Goal: Task Accomplishment & Management: Complete application form

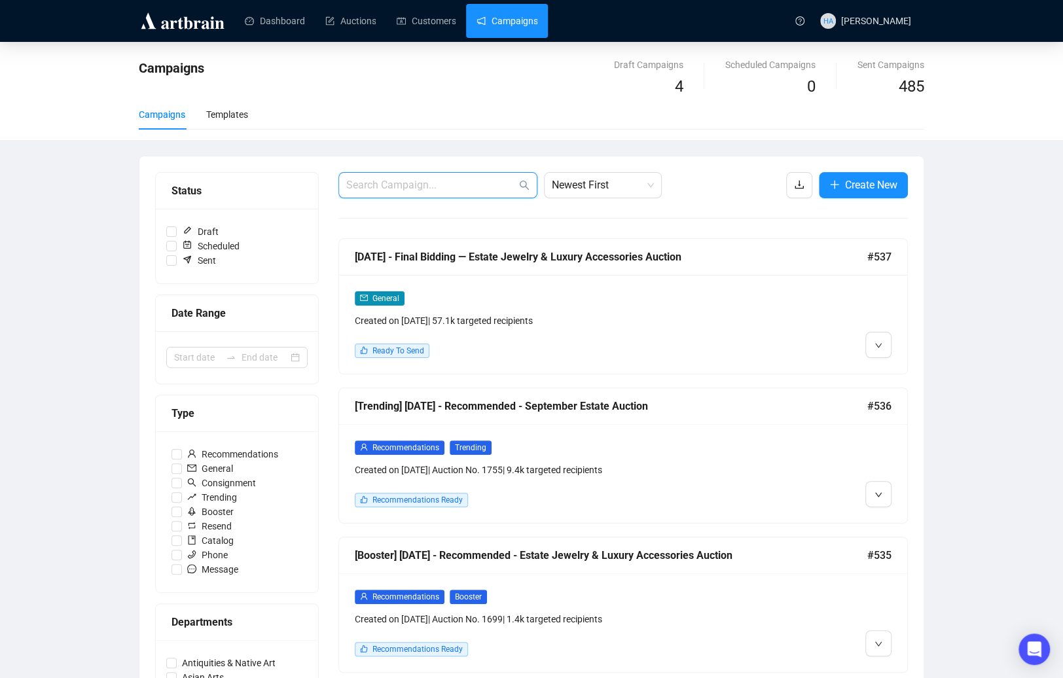
click at [431, 187] on input "text" at bounding box center [431, 185] width 170 height 16
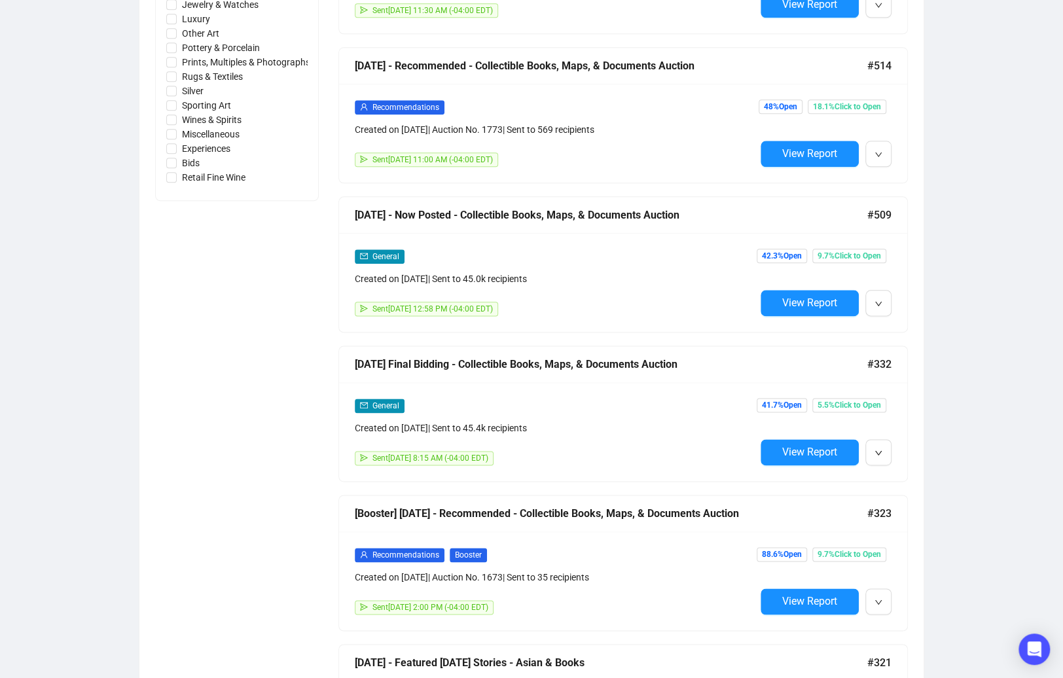
scroll to position [792, 0]
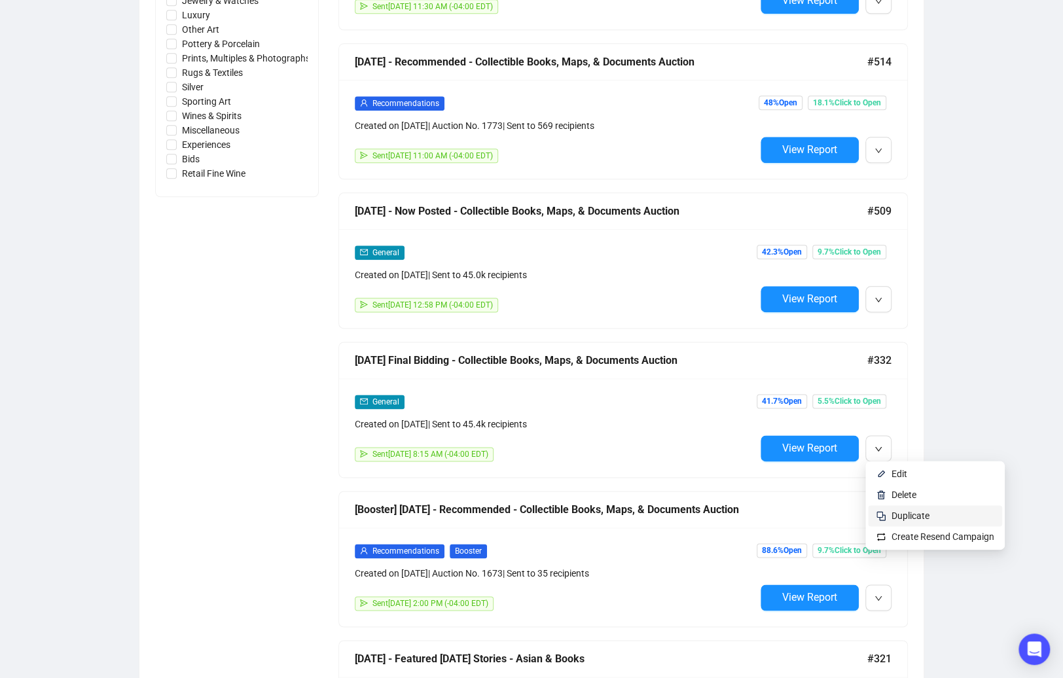
type input "book"
click at [900, 515] on span "Duplicate" at bounding box center [911, 516] width 38 height 10
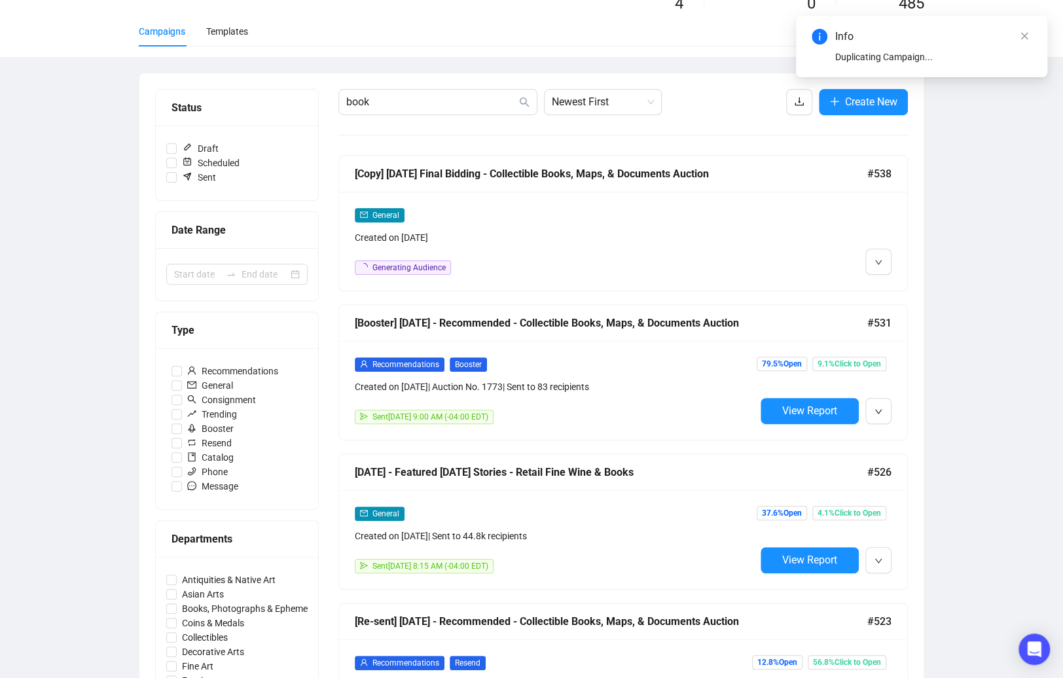
scroll to position [0, 0]
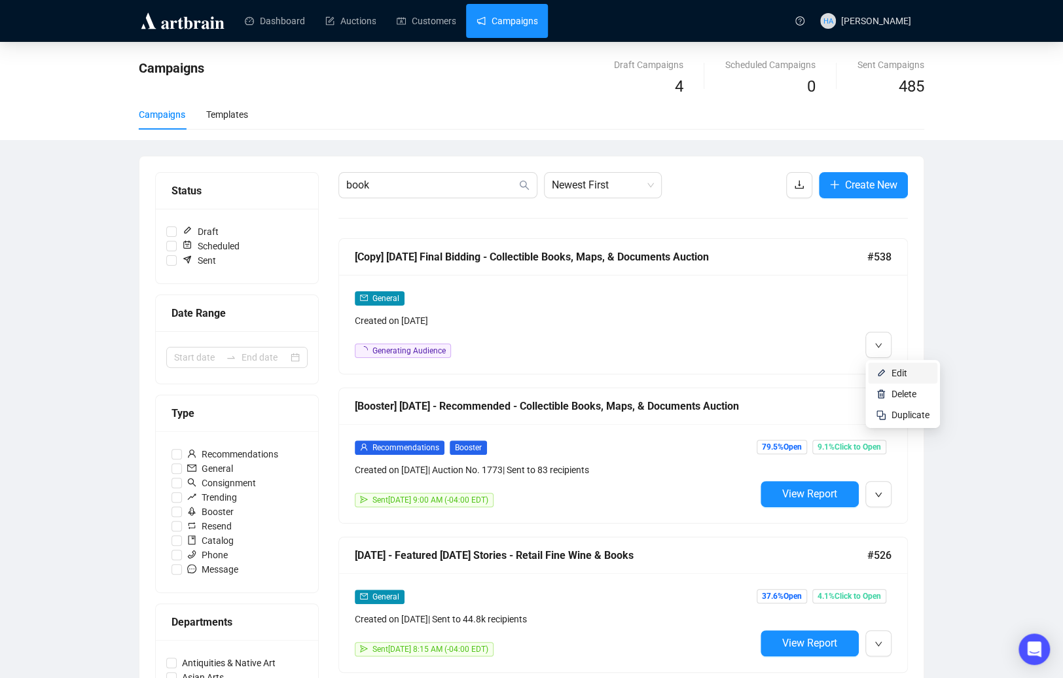
click at [895, 371] on span "Edit" at bounding box center [900, 373] width 16 height 10
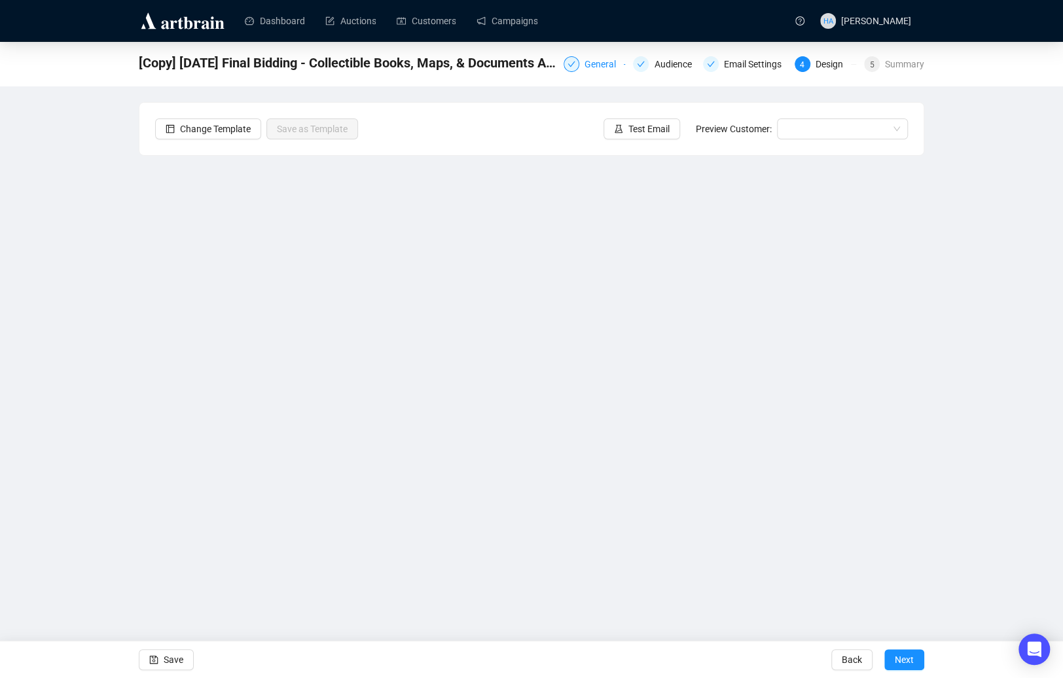
click at [593, 64] on div "General" at bounding box center [604, 64] width 39 height 16
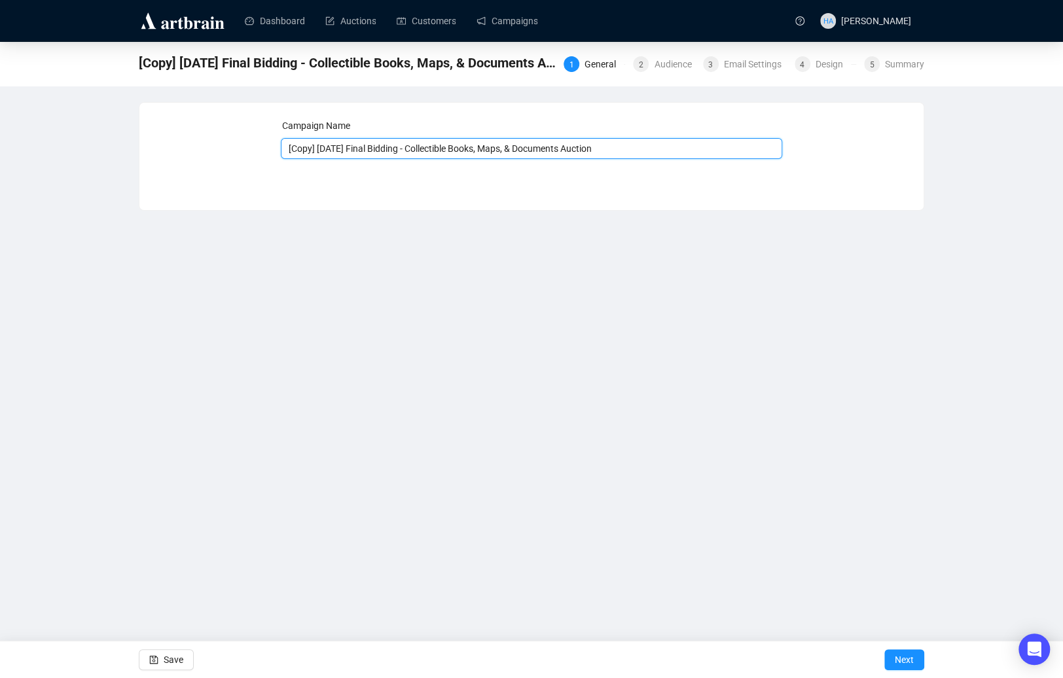
drag, startPoint x: 338, startPoint y: 151, endPoint x: 287, endPoint y: 147, distance: 51.2
click at [284, 148] on input "[Copy] [DATE] Final Bidding - Collectible Books, Maps, & Documents Auction" at bounding box center [532, 148] width 502 height 21
type input "[DATE] Final Bidding - Collectible Books, Maps, & Documents Auction"
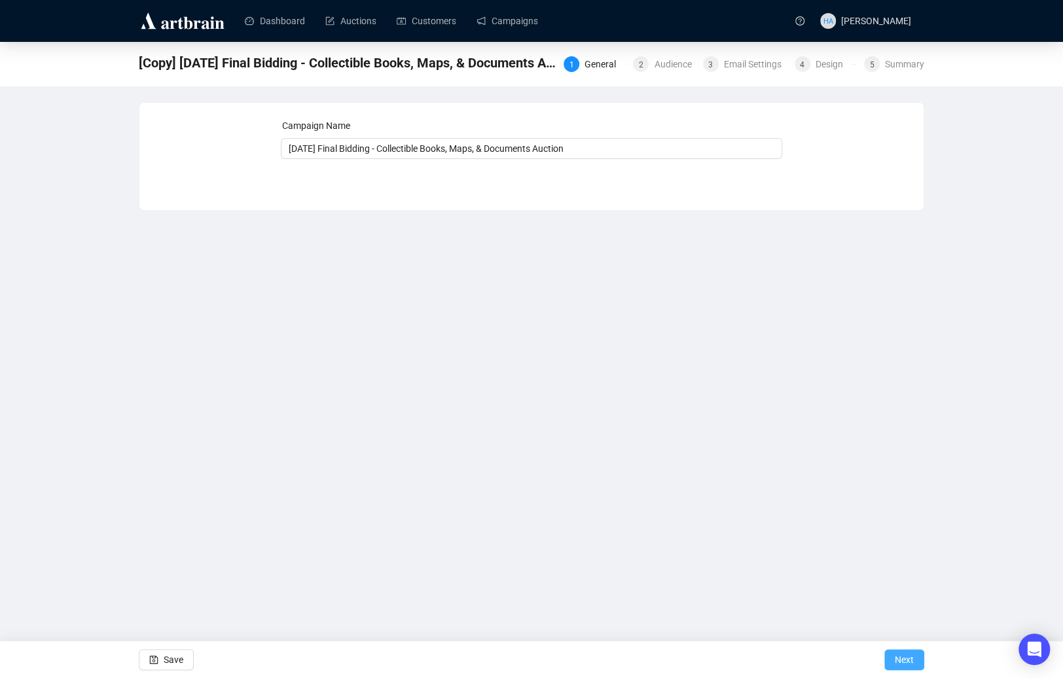
click at [904, 612] on span "Next" at bounding box center [904, 660] width 19 height 37
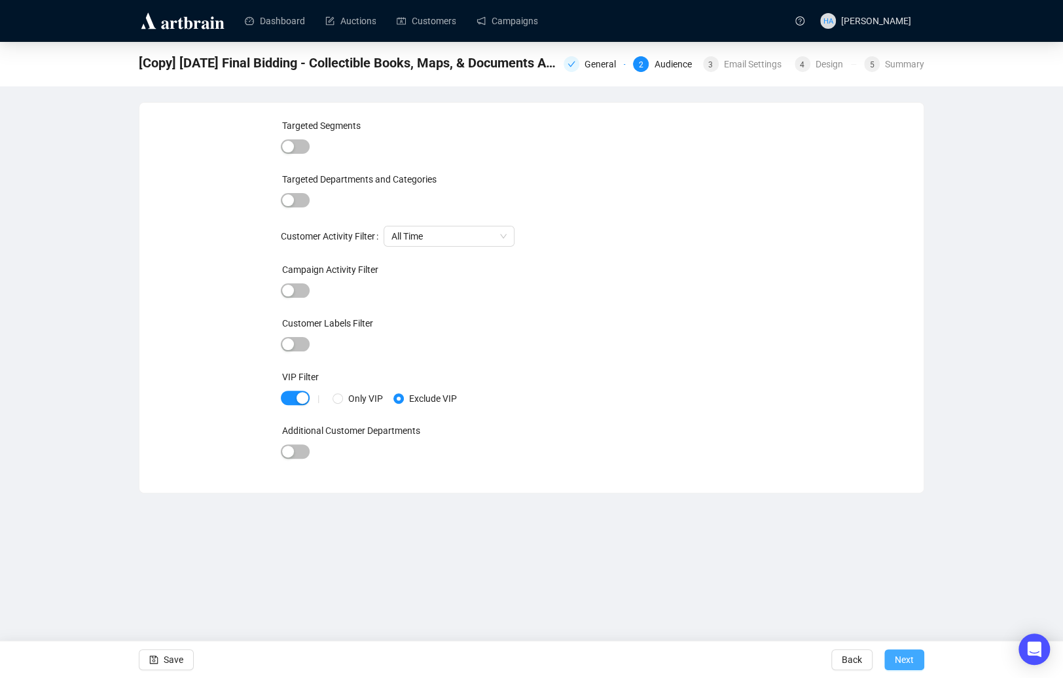
click at [905, 612] on span "Next" at bounding box center [904, 660] width 19 height 37
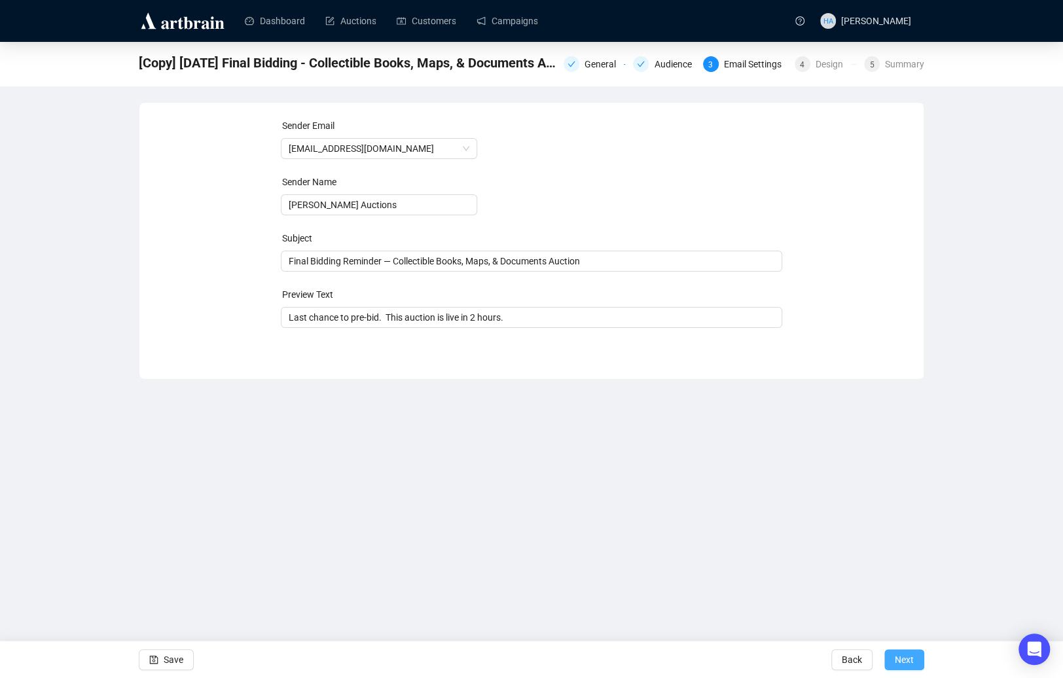
click at [900, 612] on span "Next" at bounding box center [904, 660] width 19 height 37
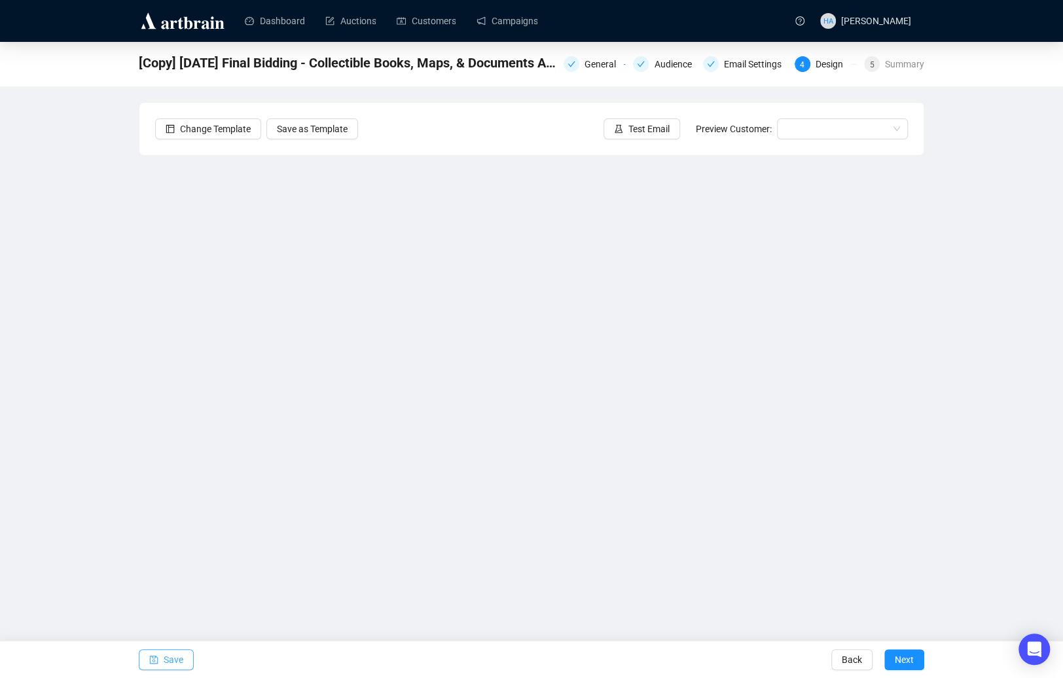
drag, startPoint x: 175, startPoint y: 659, endPoint x: 179, endPoint y: 653, distance: 7.0
click at [175, 612] on span "Save" at bounding box center [174, 660] width 20 height 37
click at [170, 612] on span "Save" at bounding box center [174, 660] width 20 height 37
click at [171, 612] on span "Save" at bounding box center [174, 660] width 20 height 37
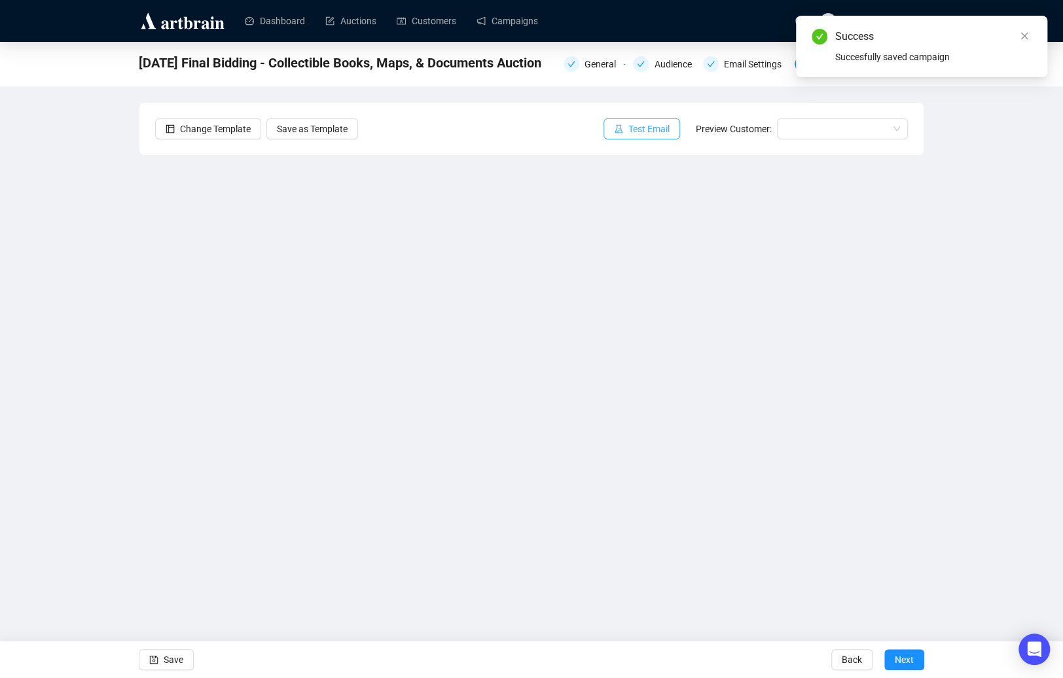
click at [644, 131] on span "Test Email" at bounding box center [649, 129] width 41 height 14
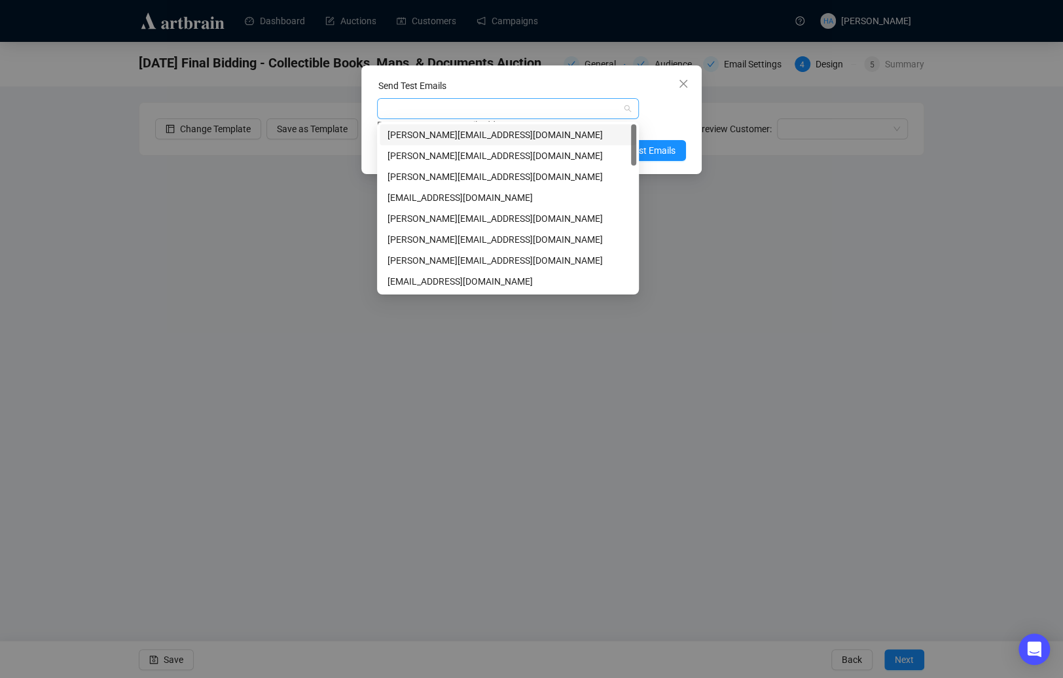
click at [517, 103] on div at bounding box center [501, 109] width 243 height 18
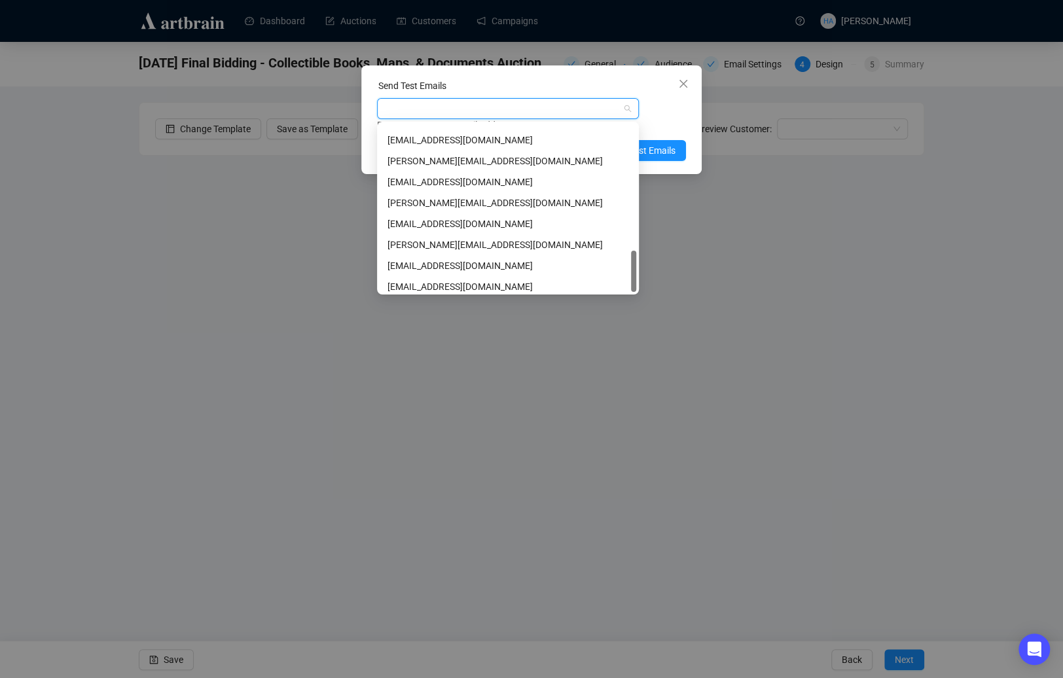
scroll to position [502, 0]
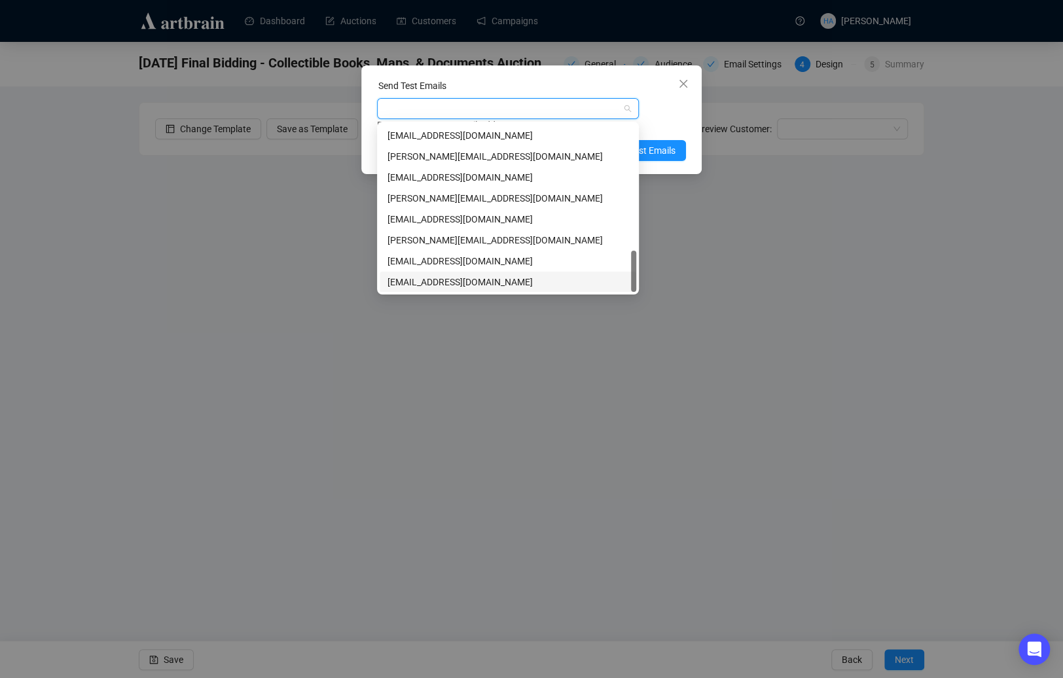
click at [434, 278] on div "[EMAIL_ADDRESS][DOMAIN_NAME]" at bounding box center [508, 282] width 241 height 14
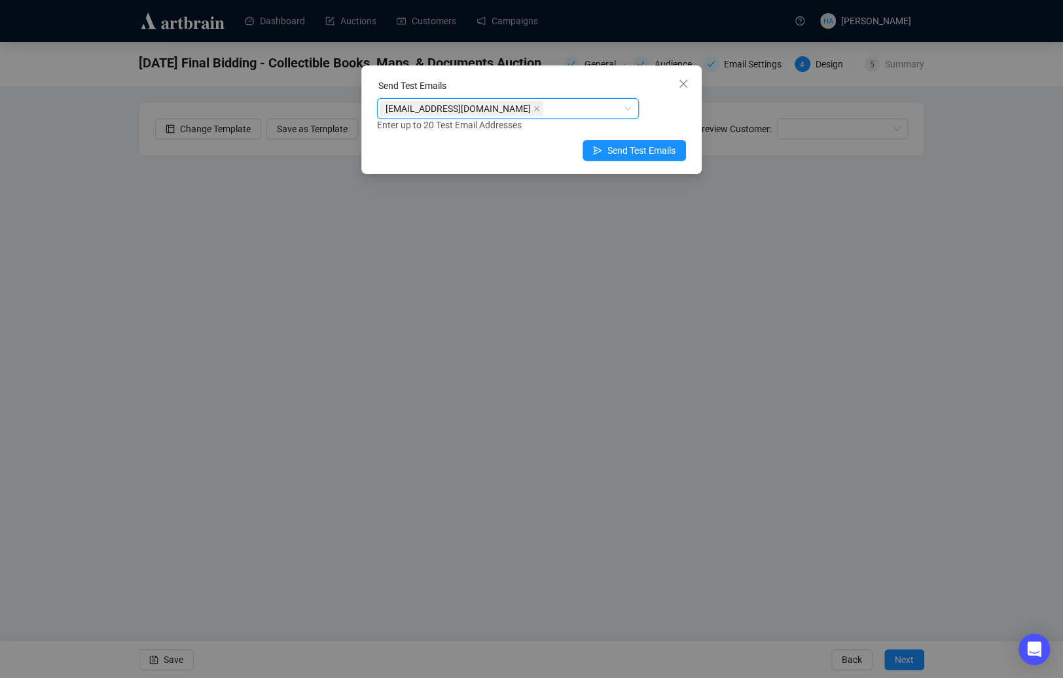
click at [552, 111] on div "[EMAIL_ADDRESS][DOMAIN_NAME]" at bounding box center [501, 109] width 243 height 18
click at [635, 147] on span "Send Test Emails" at bounding box center [642, 150] width 68 height 14
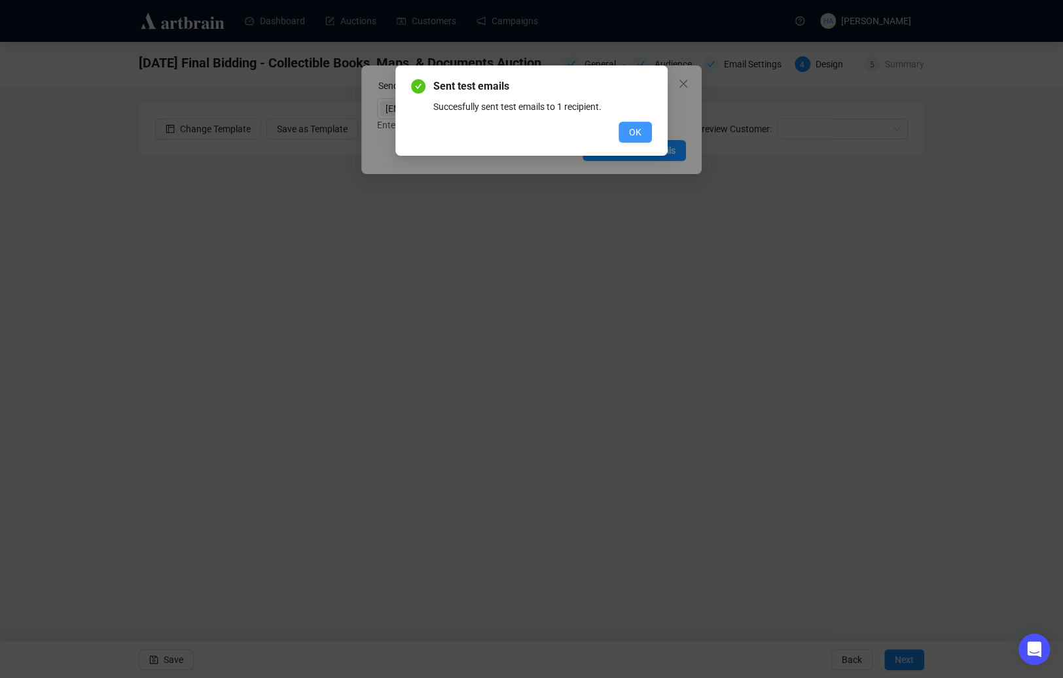
click at [632, 139] on span "OK" at bounding box center [635, 132] width 12 height 14
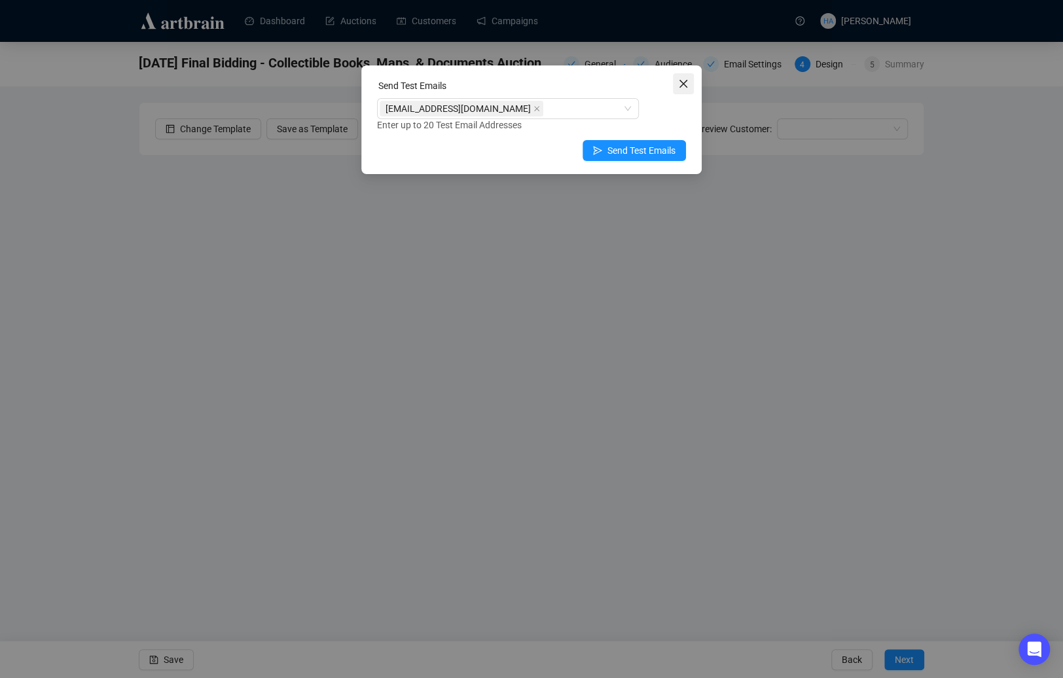
click at [685, 85] on icon "close" at bounding box center [684, 84] width 8 height 8
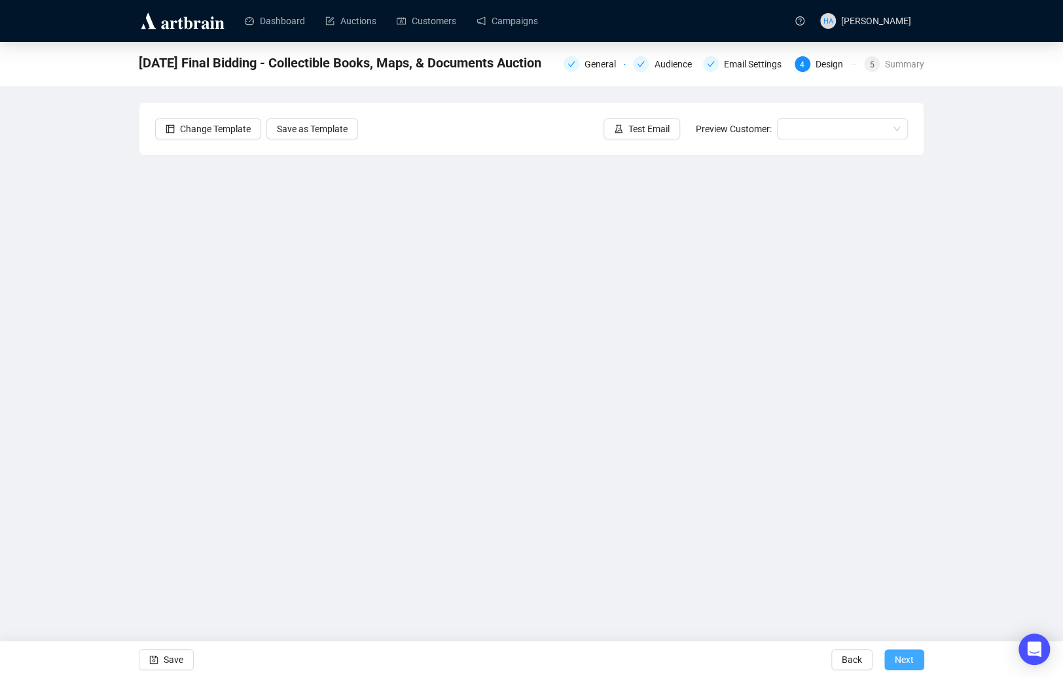
click at [900, 612] on span "Next" at bounding box center [904, 660] width 19 height 37
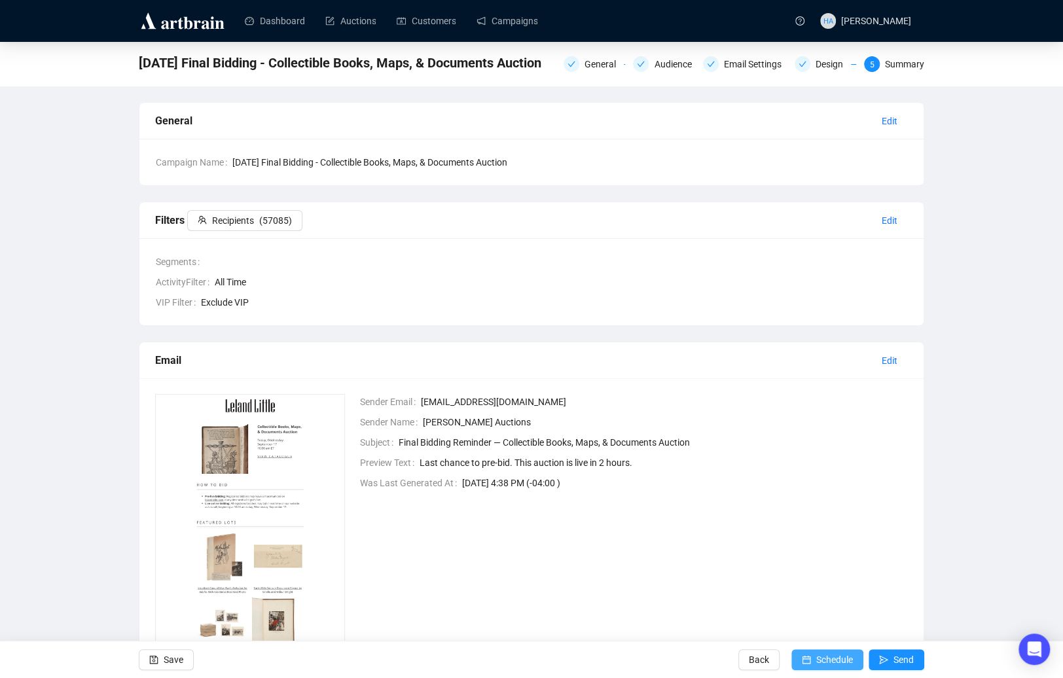
click at [833, 612] on span "Schedule" at bounding box center [834, 660] width 37 height 37
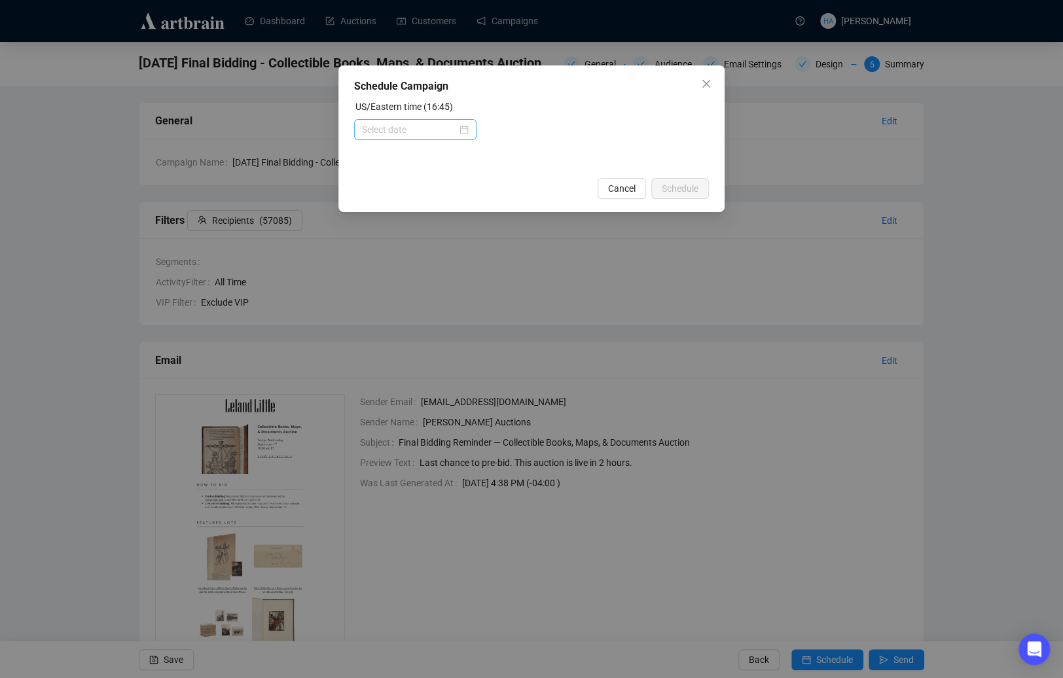
click at [458, 132] on div at bounding box center [415, 129] width 107 height 14
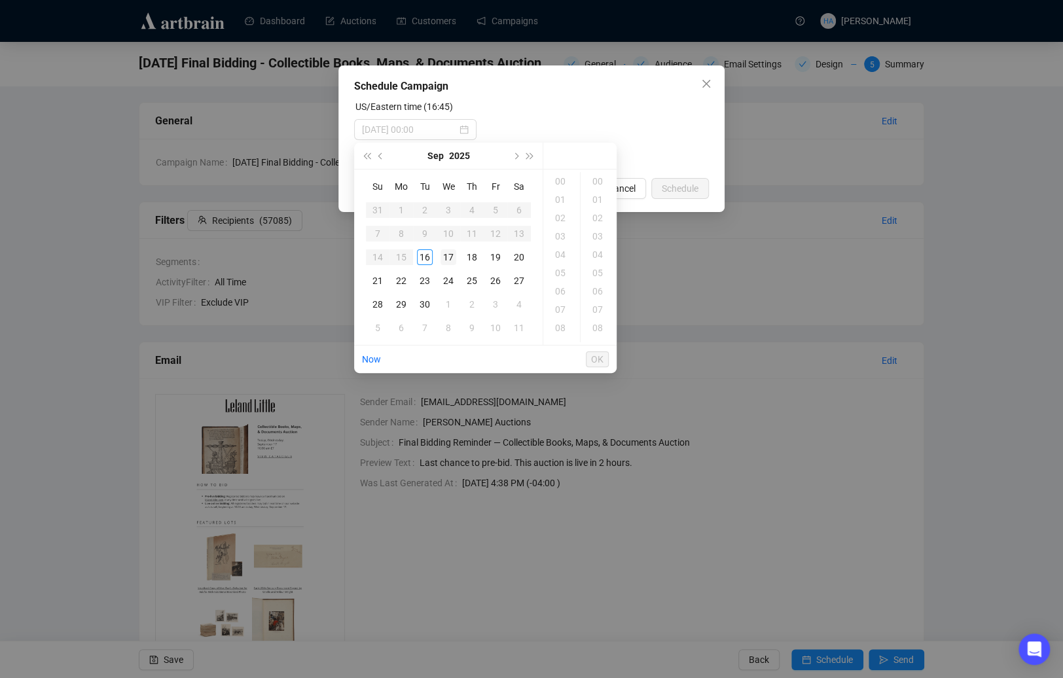
click at [447, 254] on div "17" at bounding box center [449, 257] width 16 height 16
click at [560, 324] on div "08" at bounding box center [561, 328] width 31 height 18
drag, startPoint x: 596, startPoint y: 267, endPoint x: 597, endPoint y: 290, distance: 22.9
click at [596, 267] on div "15" at bounding box center [598, 271] width 31 height 18
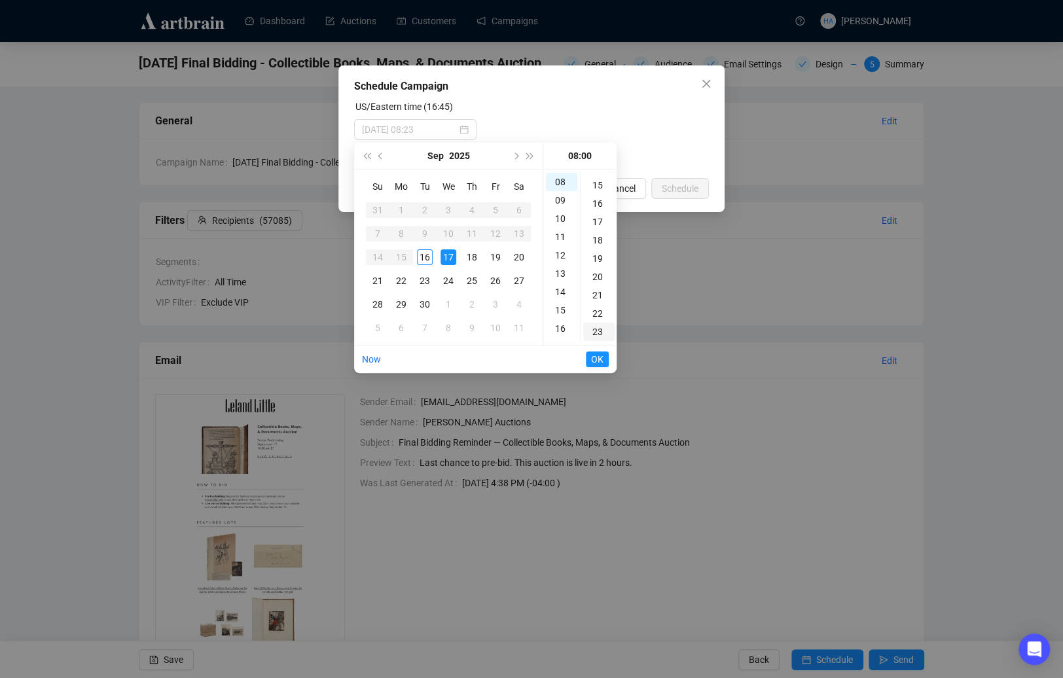
scroll to position [275, 0]
type input "[DATE] 08:15"
click at [595, 356] on span "OK" at bounding box center [597, 359] width 12 height 25
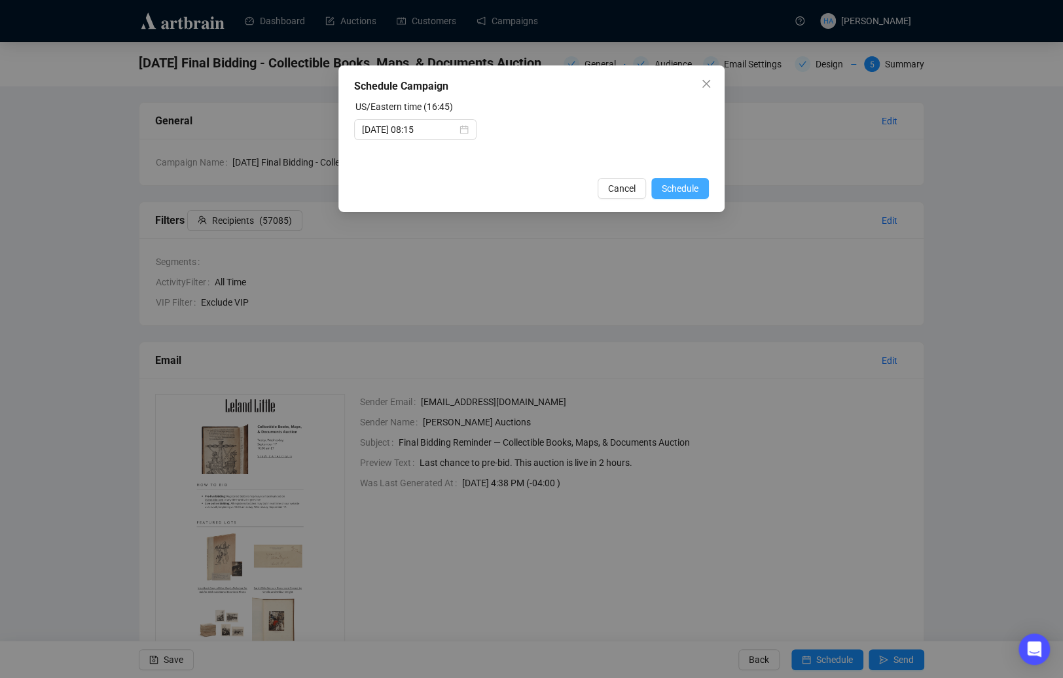
click at [677, 185] on span "Schedule" at bounding box center [680, 188] width 37 height 14
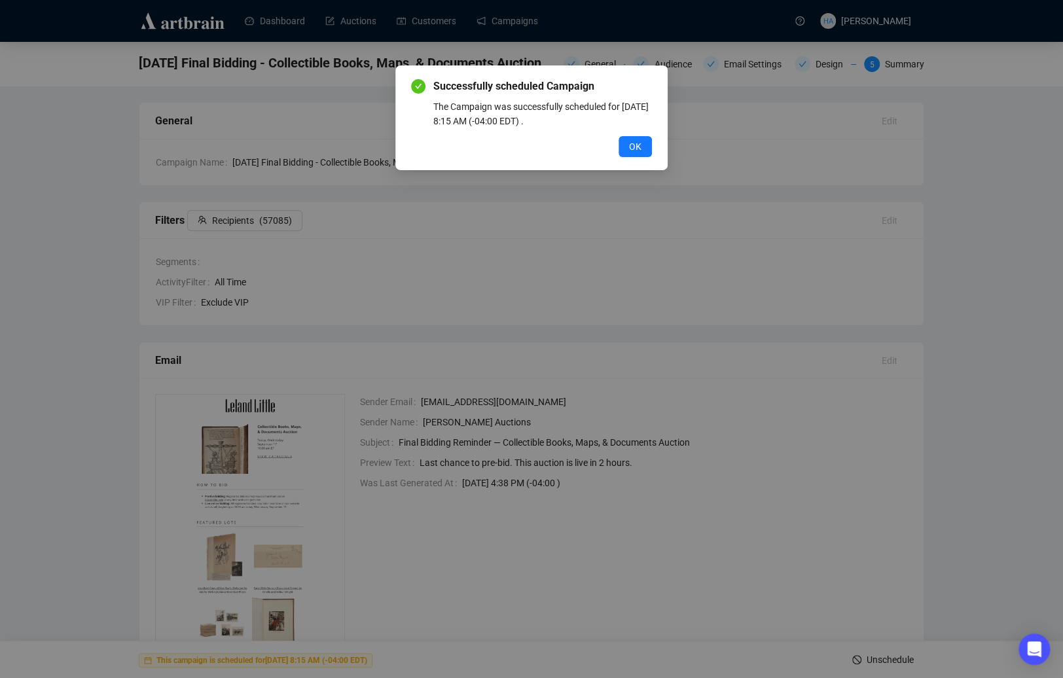
click at [638, 139] on button "OK" at bounding box center [635, 146] width 33 height 21
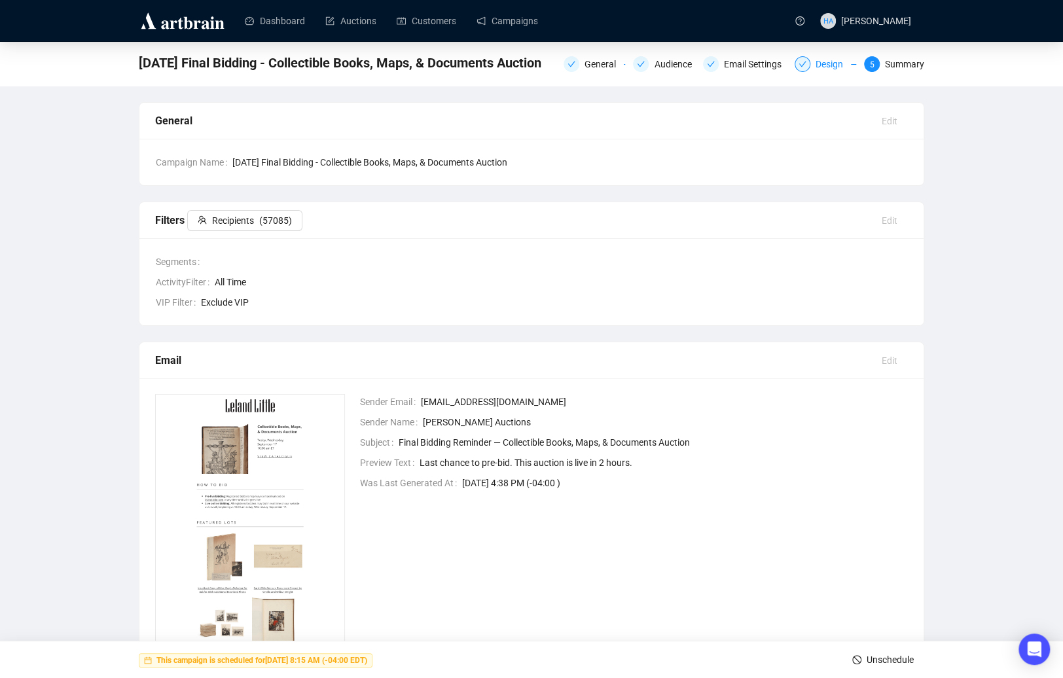
click at [829, 67] on div "Design" at bounding box center [833, 64] width 35 height 16
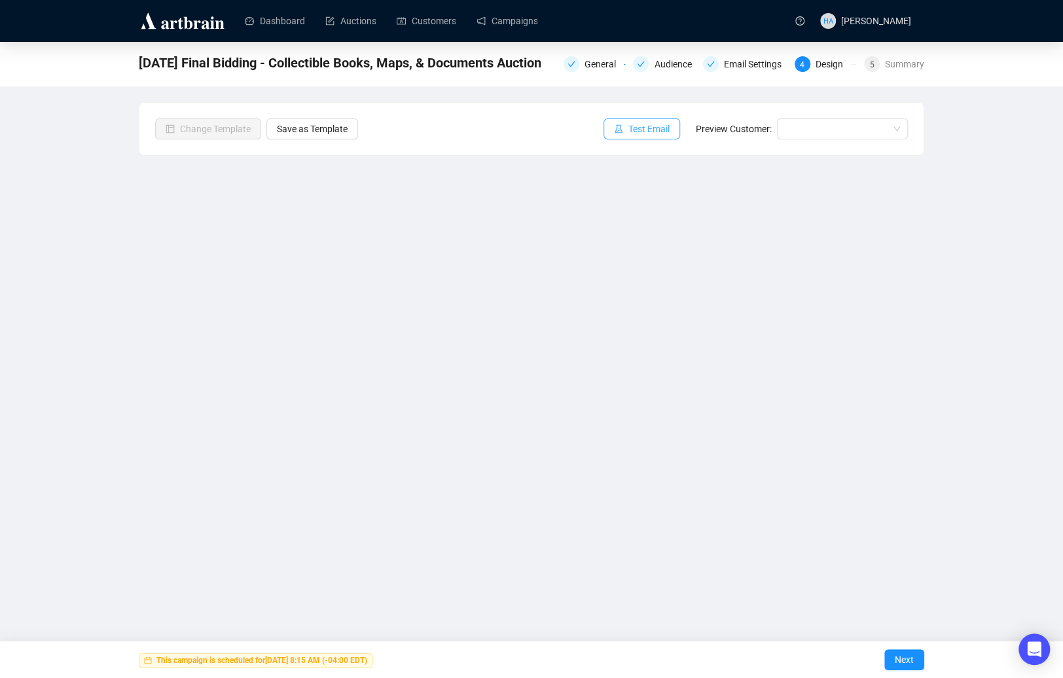
click at [651, 130] on span "Test Email" at bounding box center [649, 129] width 41 height 14
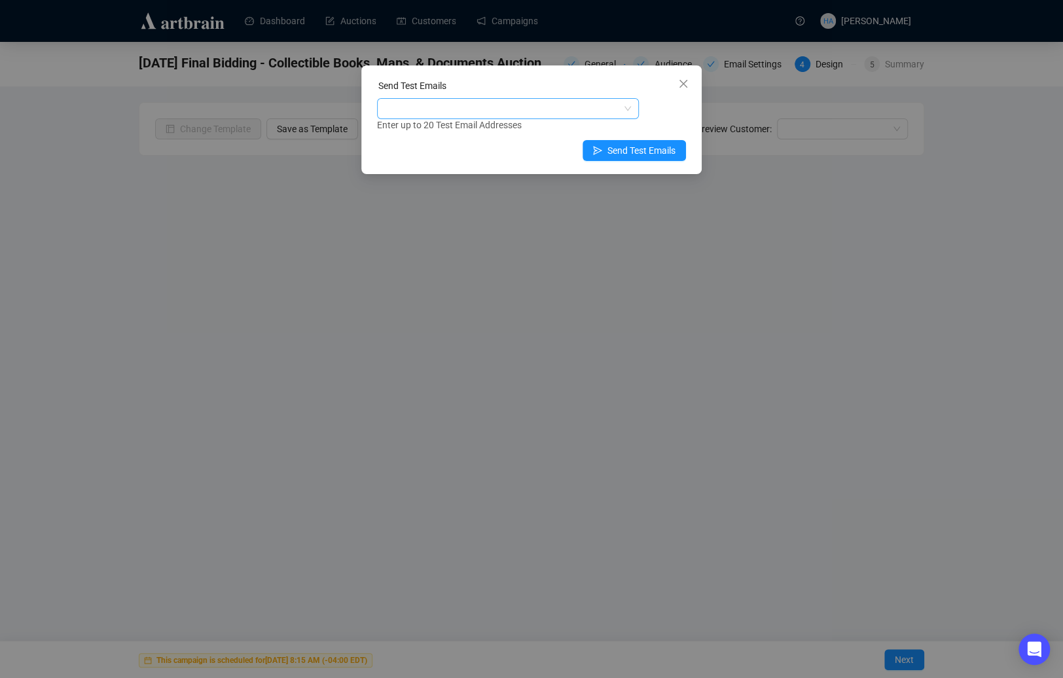
click at [496, 108] on div at bounding box center [501, 109] width 243 height 18
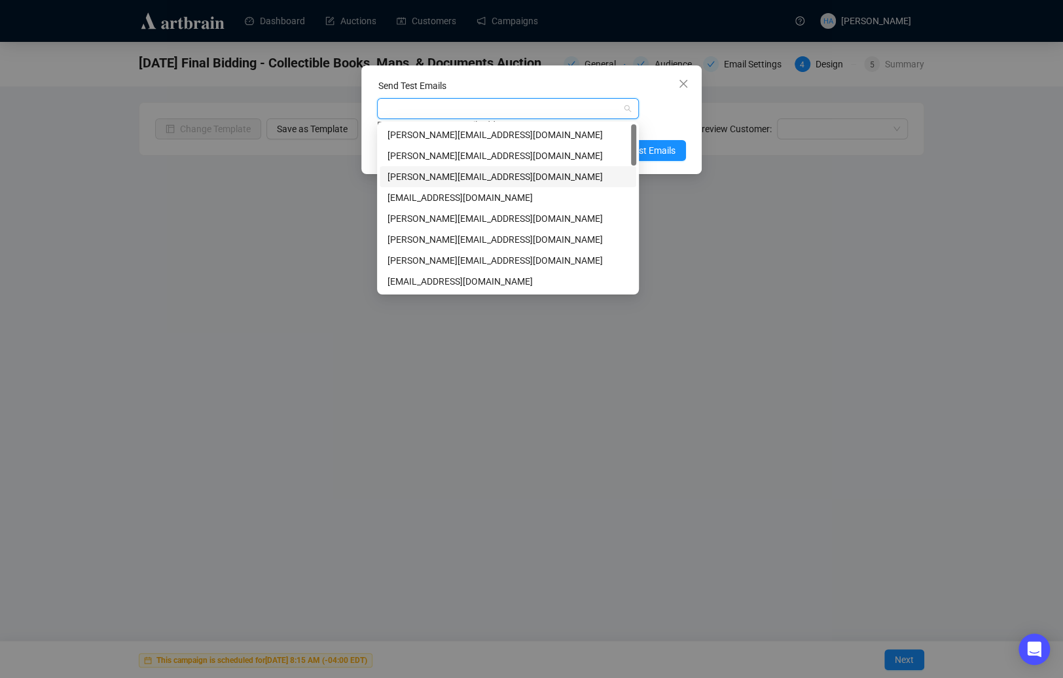
click at [440, 183] on div "[PERSON_NAME][EMAIL_ADDRESS][DOMAIN_NAME]" at bounding box center [508, 177] width 241 height 14
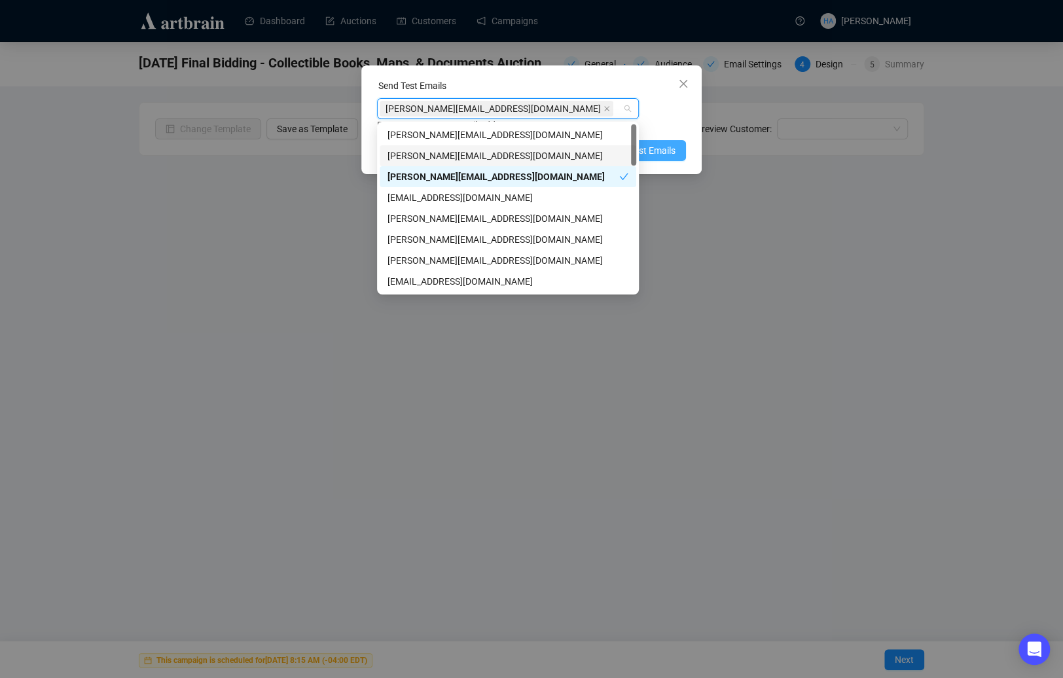
click at [663, 152] on span "Send Test Emails" at bounding box center [642, 150] width 68 height 14
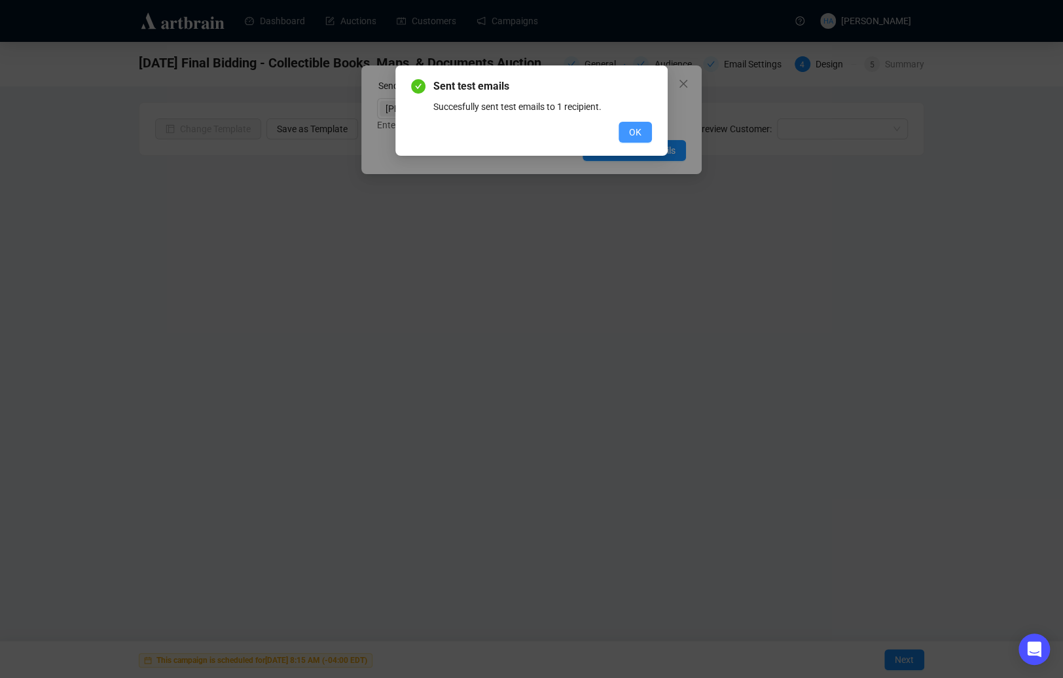
click at [636, 130] on span "OK" at bounding box center [635, 132] width 12 height 14
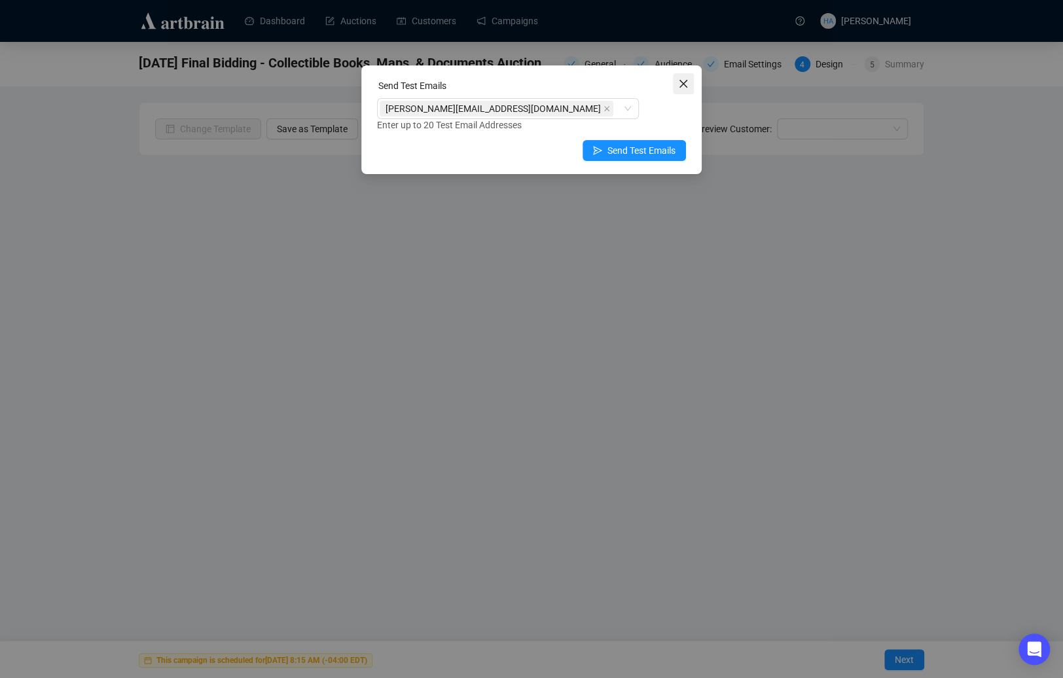
click at [680, 88] on icon "close" at bounding box center [683, 84] width 10 height 10
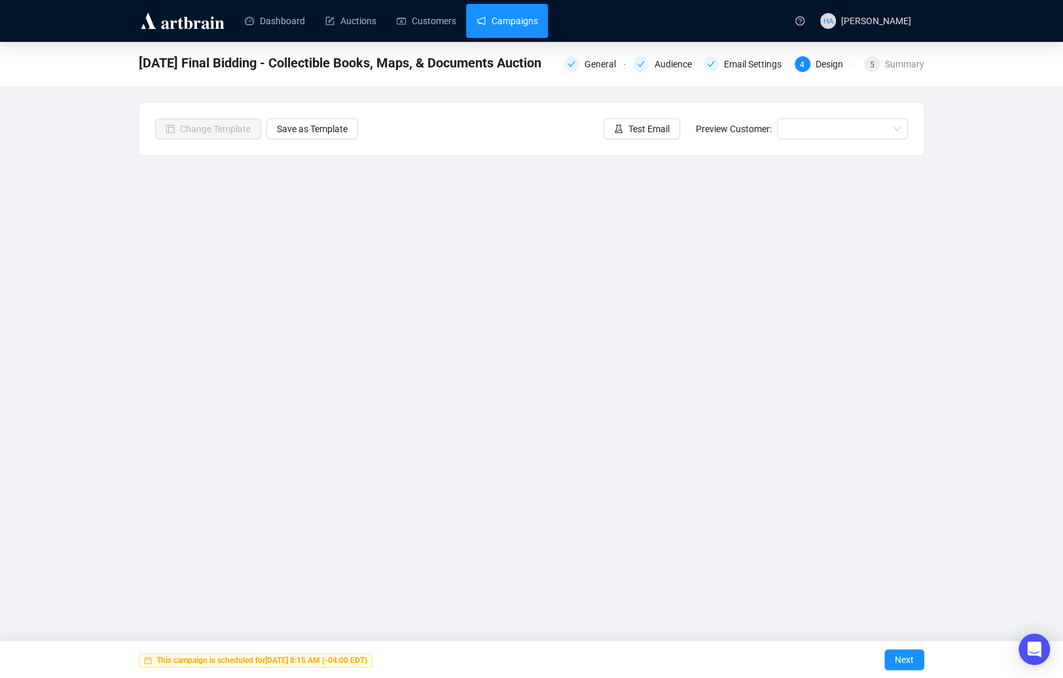
click at [519, 26] on link "Campaigns" at bounding box center [507, 21] width 61 height 34
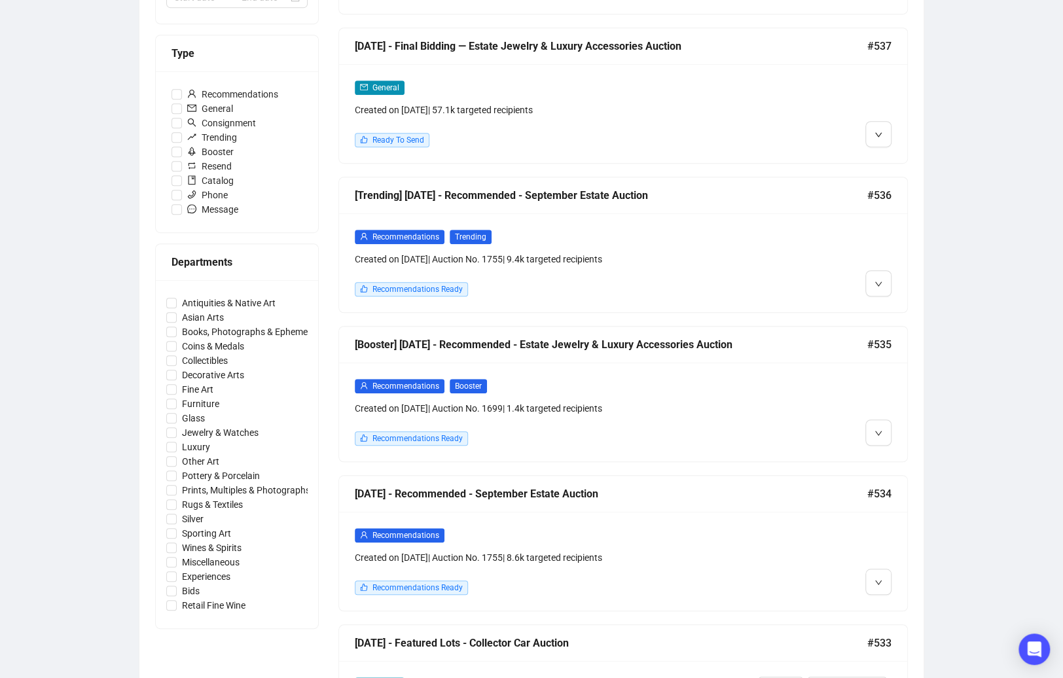
scroll to position [365, 0]
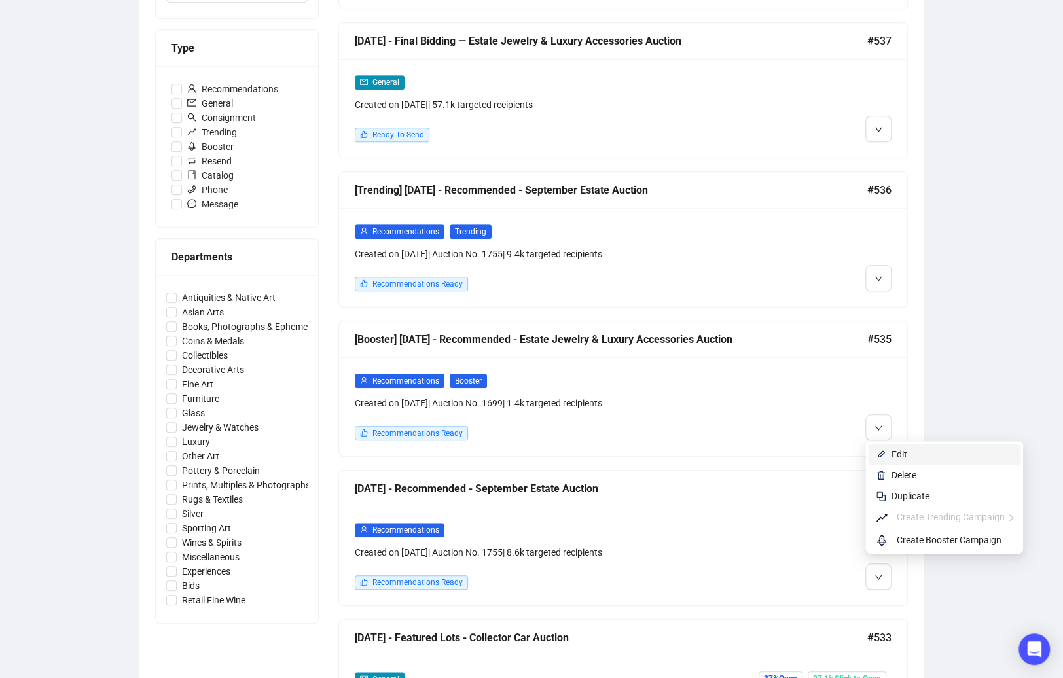
click at [888, 451] on li "Edit" at bounding box center [944, 454] width 153 height 21
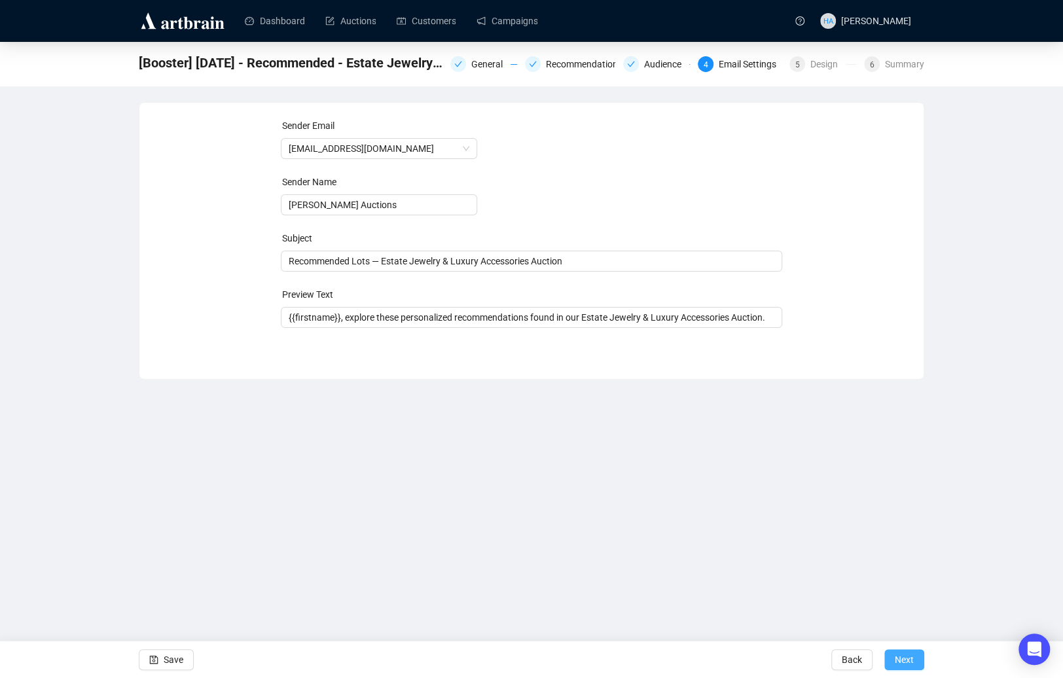
click at [906, 612] on span "Next" at bounding box center [904, 660] width 19 height 37
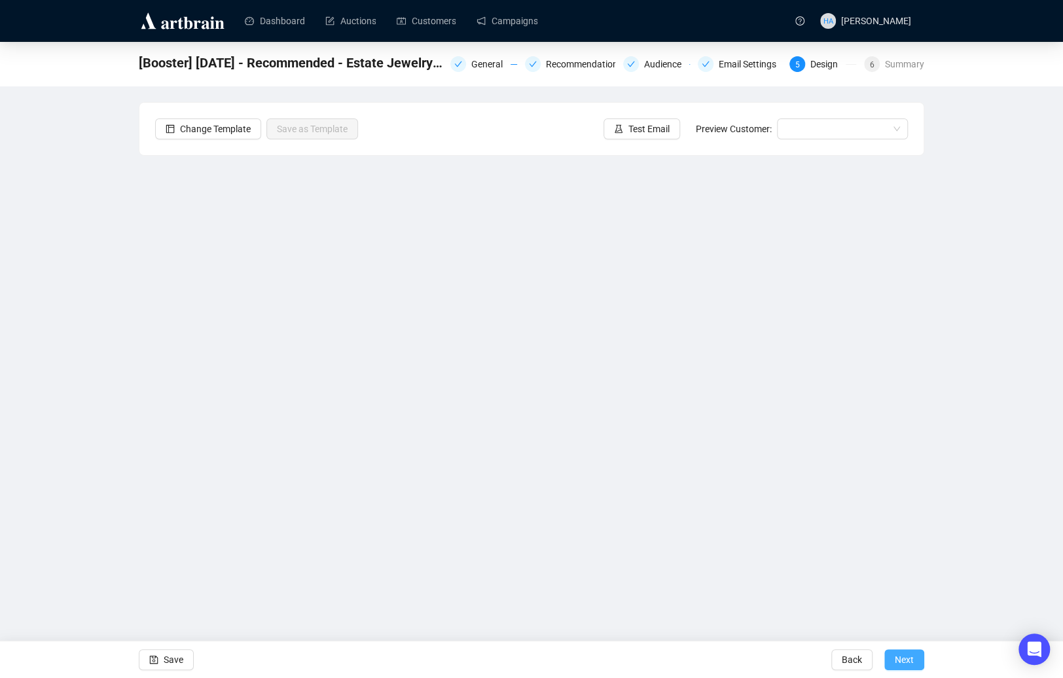
click at [906, 612] on span "Next" at bounding box center [904, 660] width 19 height 37
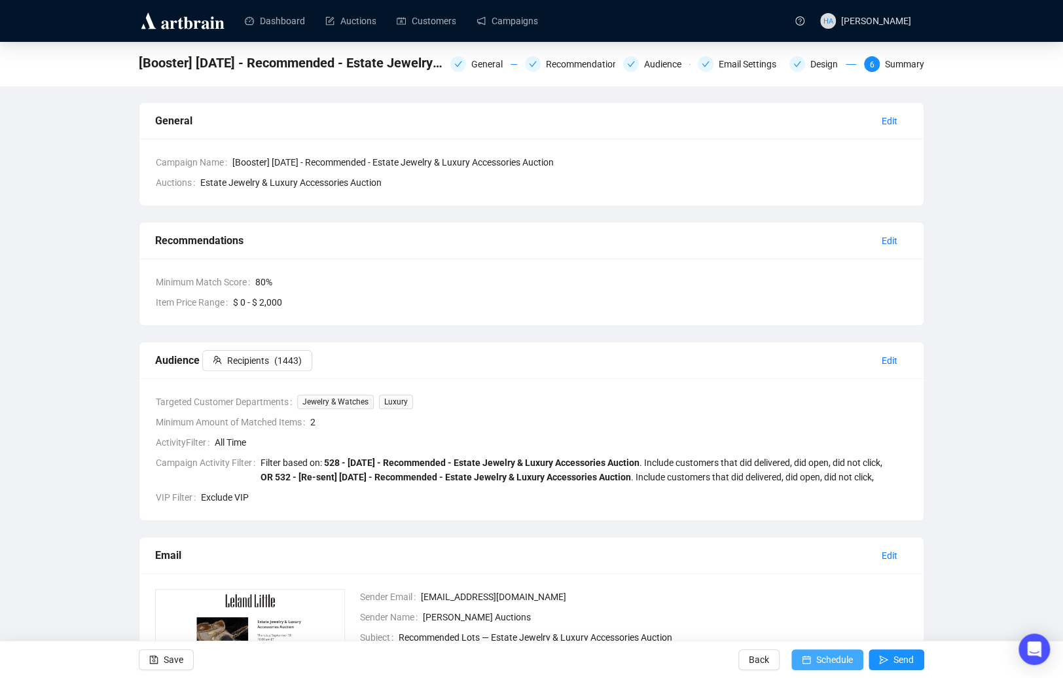
click at [839, 612] on span "Schedule" at bounding box center [834, 660] width 37 height 37
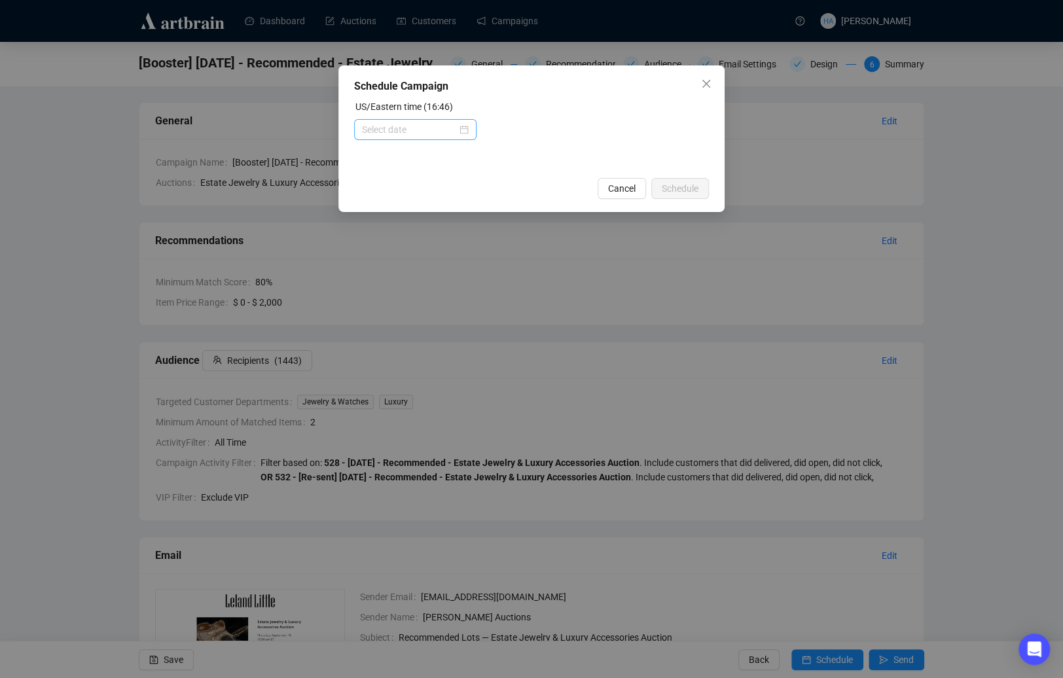
click at [458, 126] on div at bounding box center [415, 129] width 107 height 14
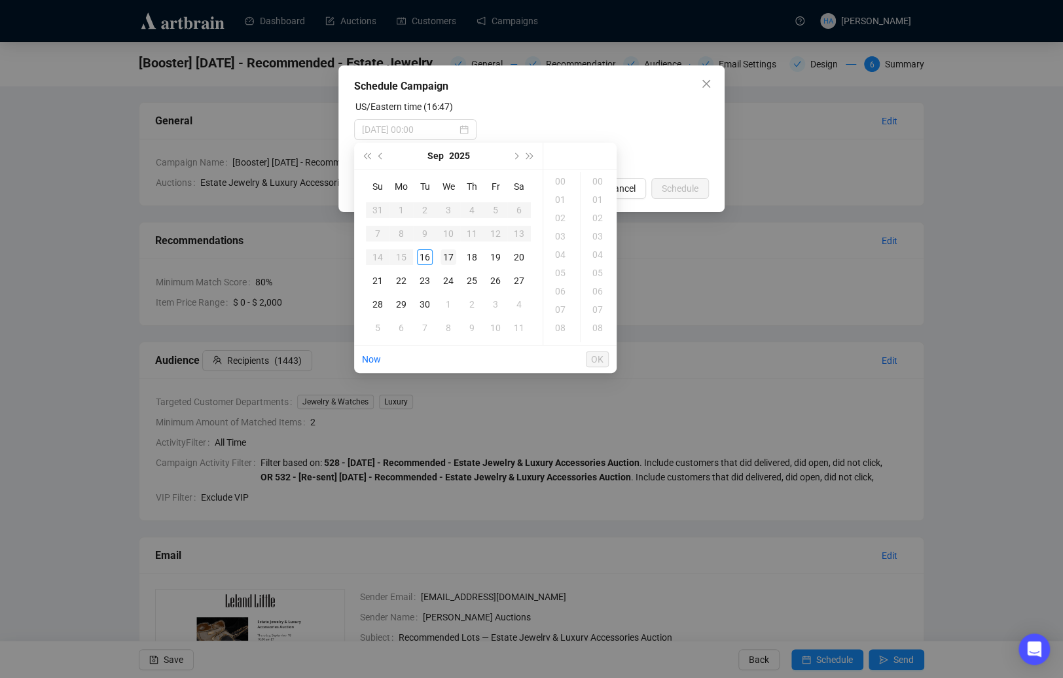
click at [450, 254] on div "17" at bounding box center [449, 257] width 16 height 16
click at [559, 296] on div "13" at bounding box center [561, 298] width 31 height 18
click at [595, 306] on div "30" at bounding box center [598, 306] width 31 height 18
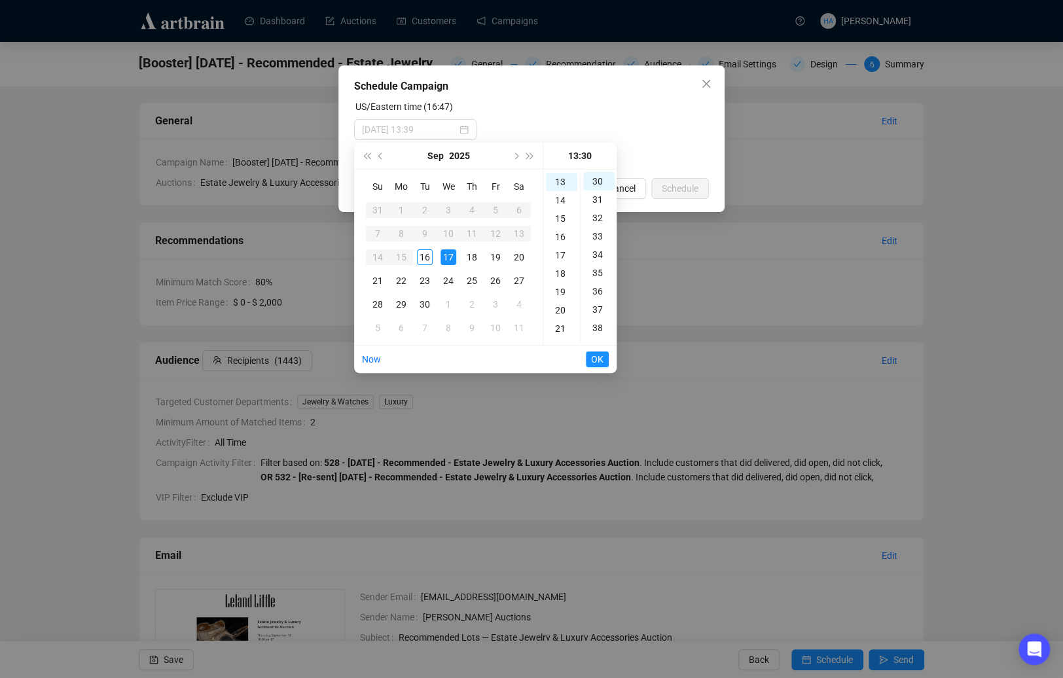
type input "[DATE] 13:30"
click at [598, 356] on span "OK" at bounding box center [597, 359] width 12 height 25
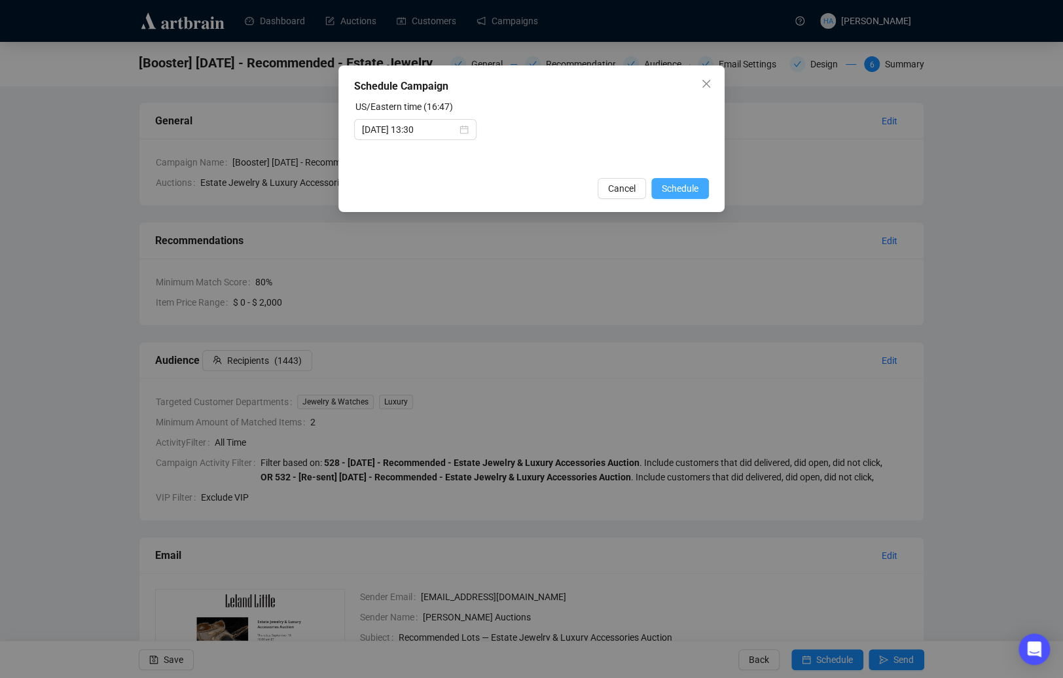
click at [676, 189] on span "Schedule" at bounding box center [680, 188] width 37 height 14
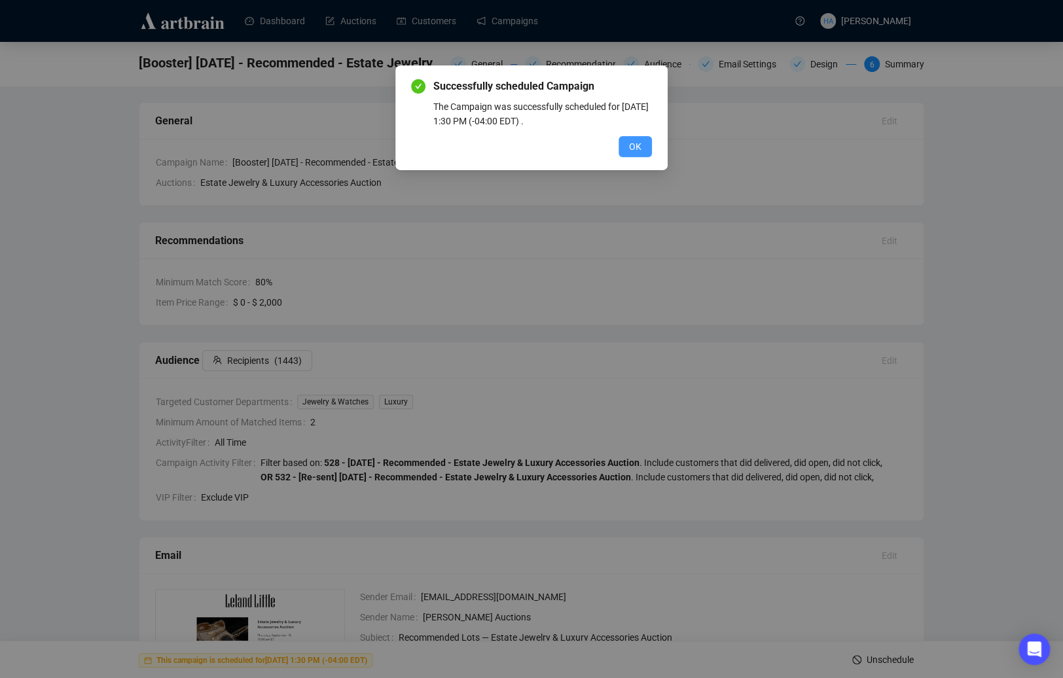
click at [640, 153] on button "OK" at bounding box center [635, 146] width 33 height 21
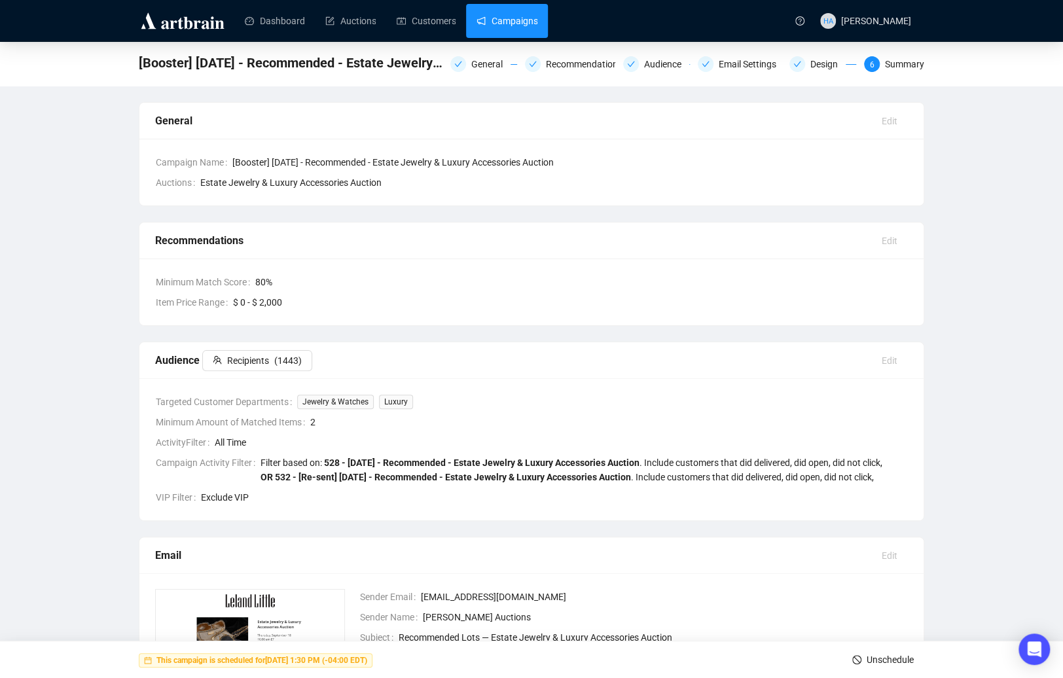
drag, startPoint x: 516, startPoint y: 23, endPoint x: 519, endPoint y: 31, distance: 8.3
click at [516, 24] on link "Campaigns" at bounding box center [507, 21] width 61 height 34
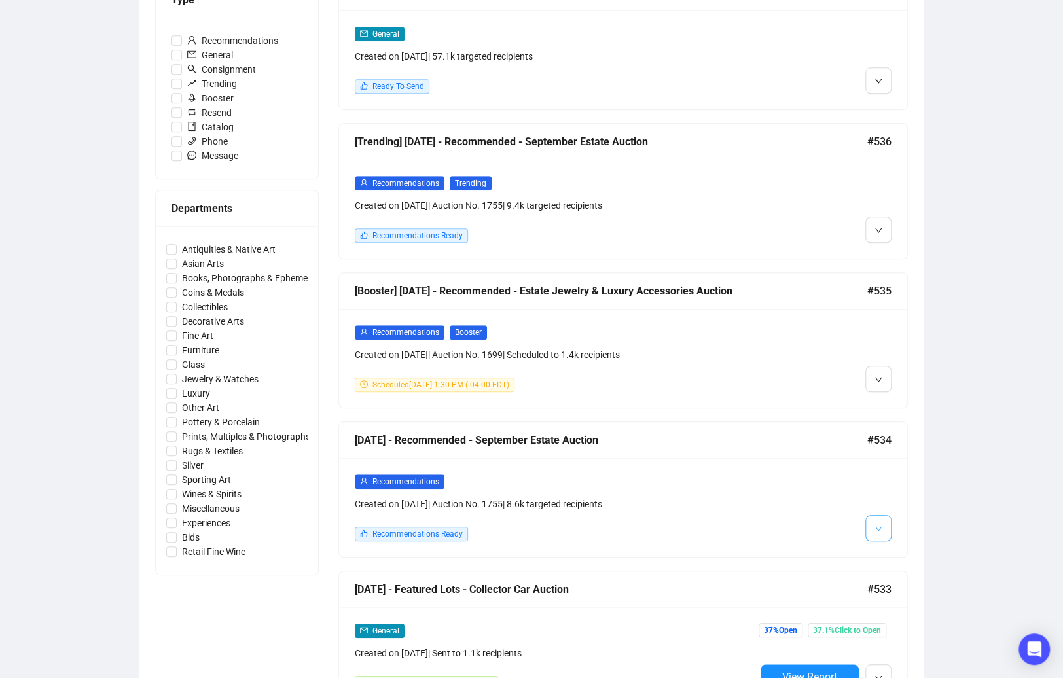
scroll to position [426, 0]
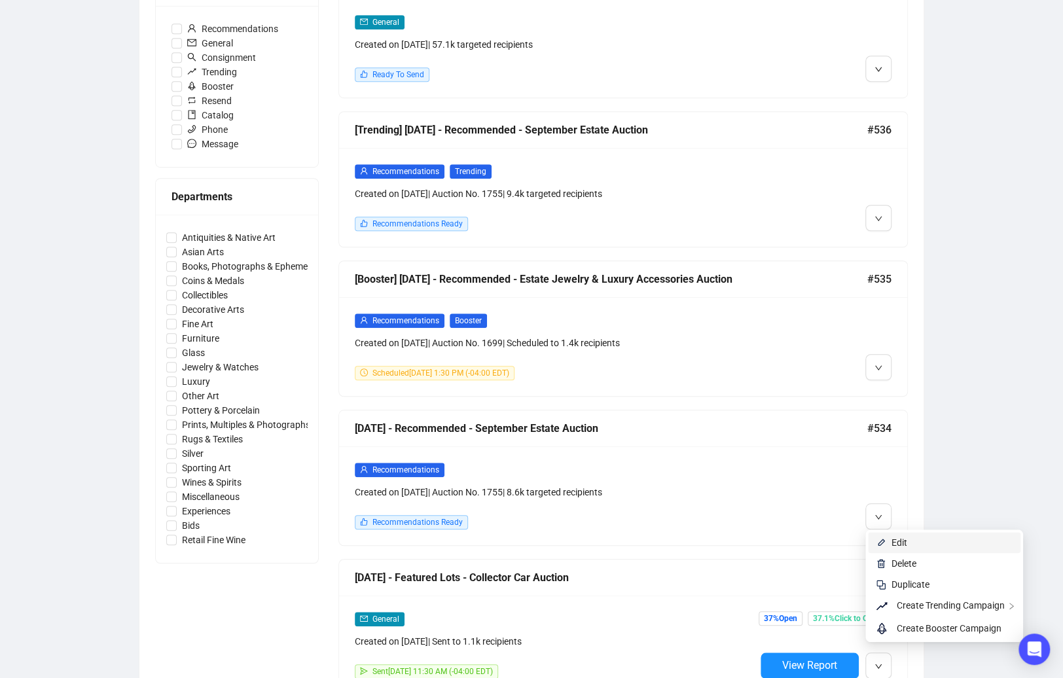
click at [892, 546] on span "Edit" at bounding box center [900, 543] width 16 height 10
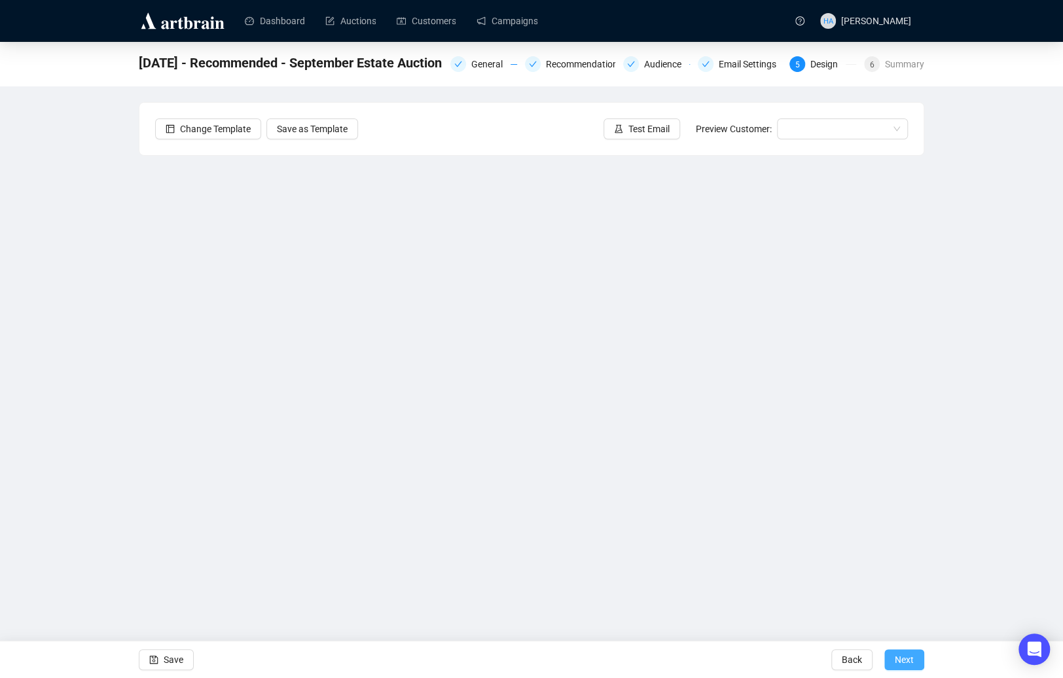
click at [896, 612] on span "Next" at bounding box center [904, 660] width 19 height 37
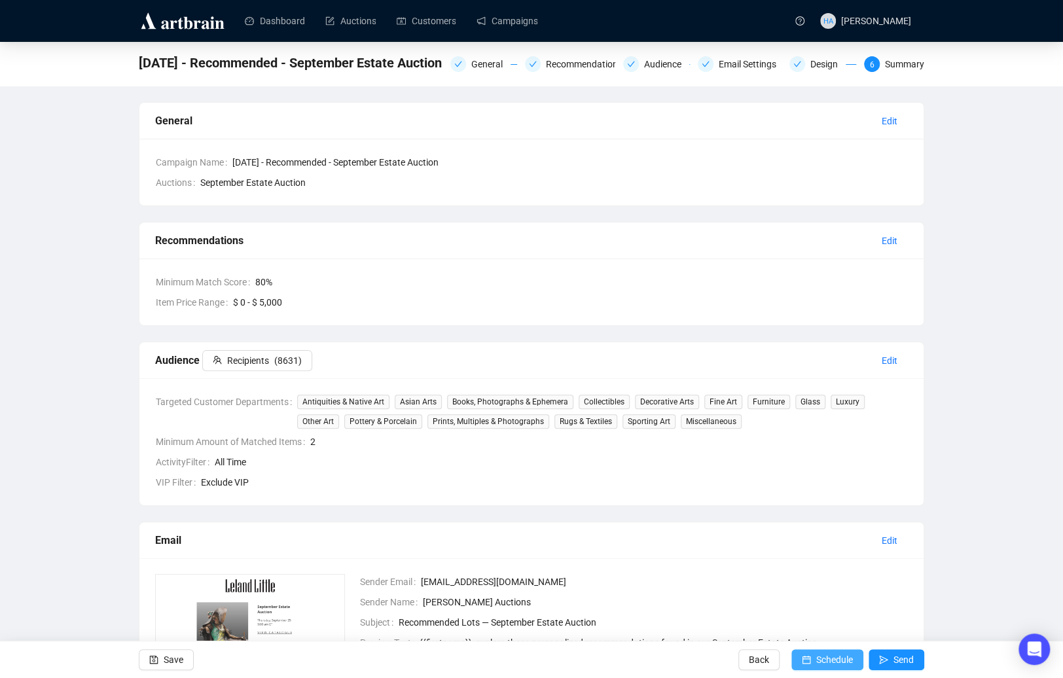
click at [830, 612] on span "Schedule" at bounding box center [834, 660] width 37 height 37
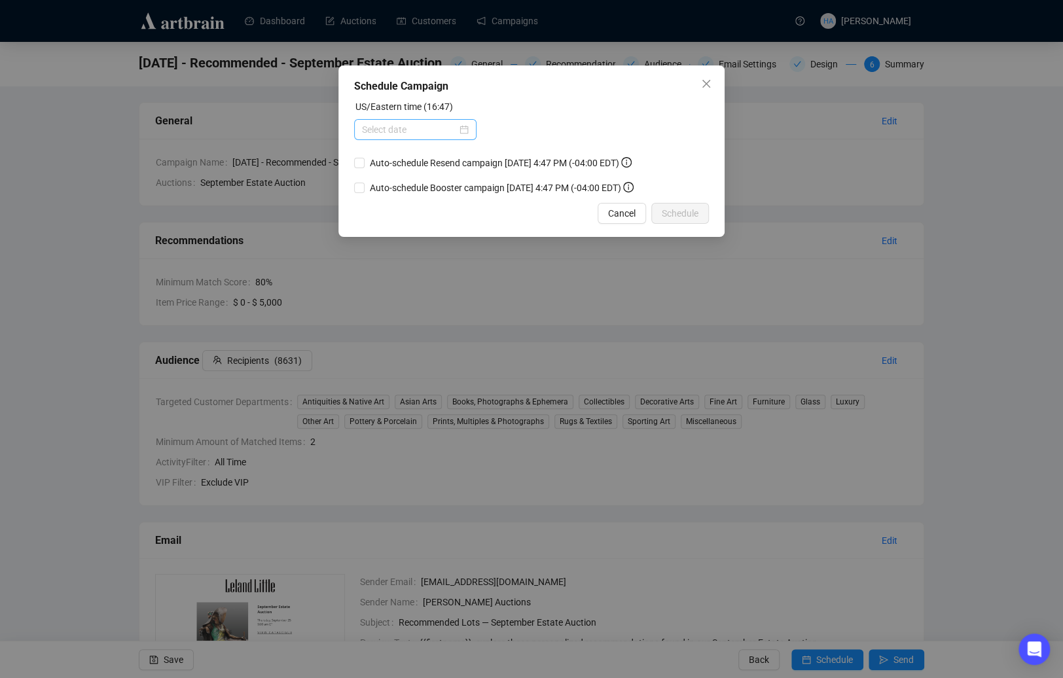
click at [462, 130] on div at bounding box center [415, 129] width 107 height 14
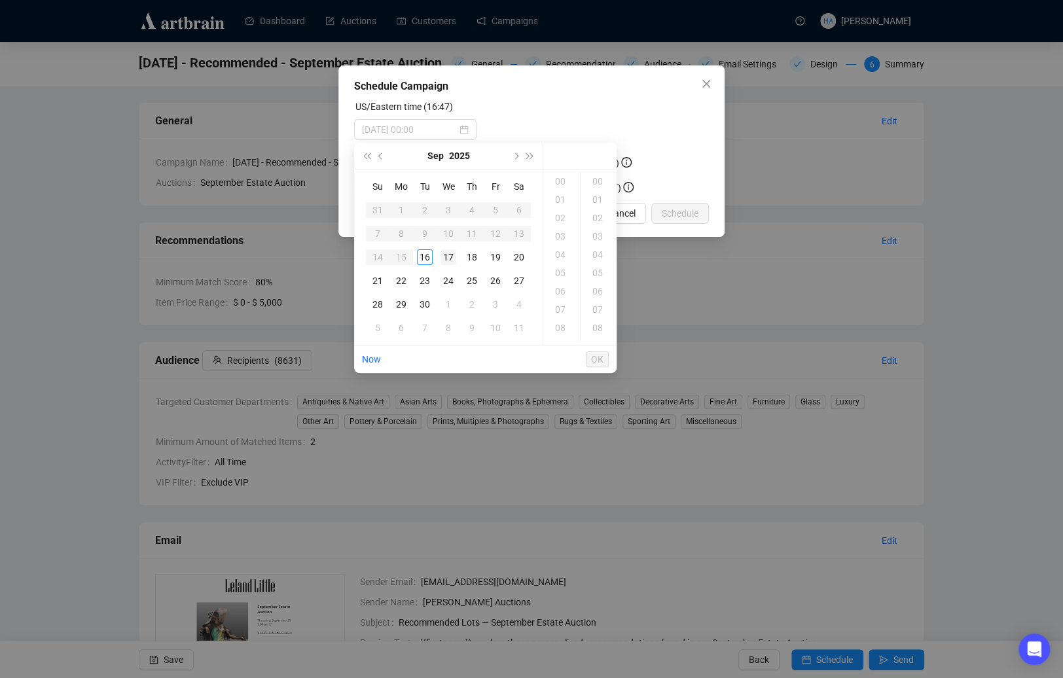
click at [442, 257] on div "17" at bounding box center [449, 257] width 16 height 16
click at [560, 297] on div "11" at bounding box center [561, 298] width 31 height 18
type input "[DATE] 11:00"
click at [599, 357] on span "OK" at bounding box center [597, 359] width 12 height 25
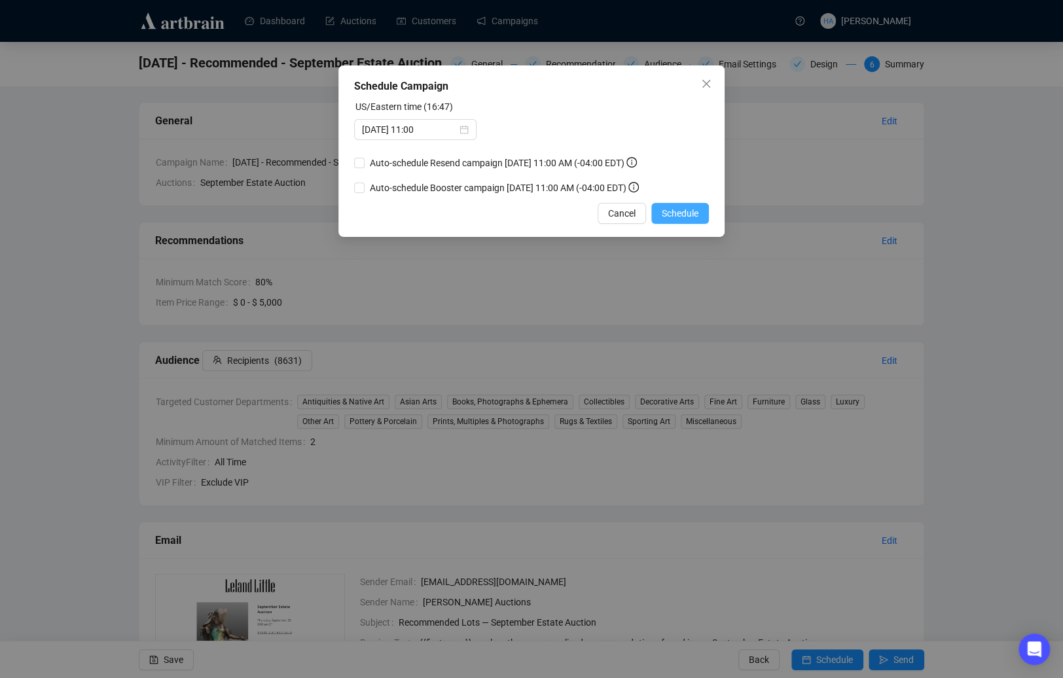
click at [671, 221] on span "Schedule" at bounding box center [680, 213] width 37 height 14
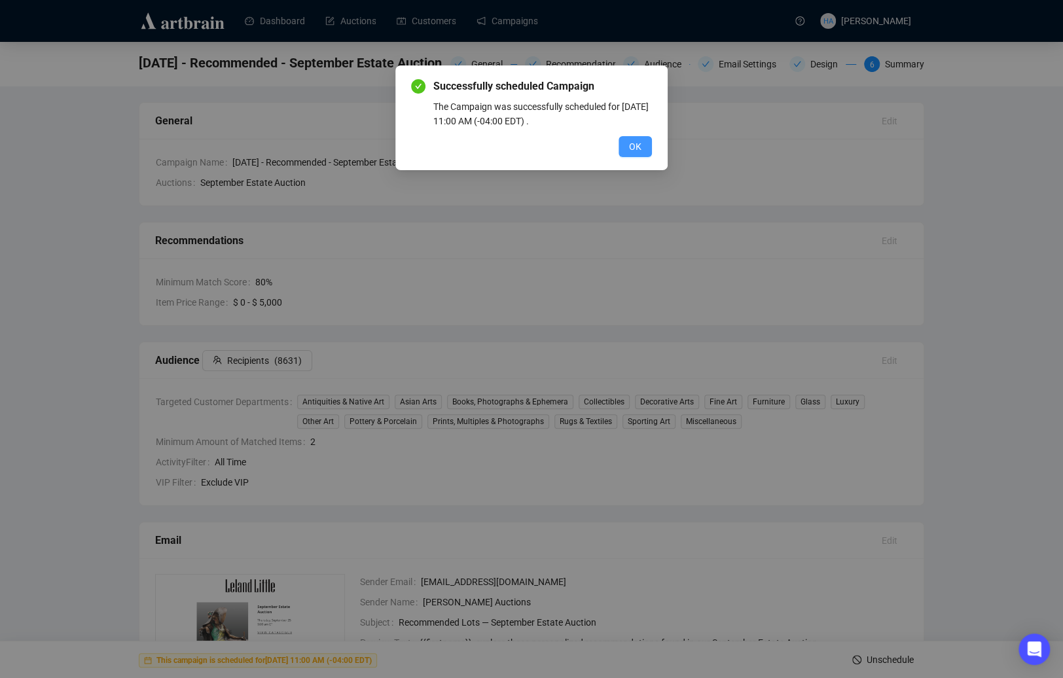
click at [623, 140] on button "OK" at bounding box center [635, 146] width 33 height 21
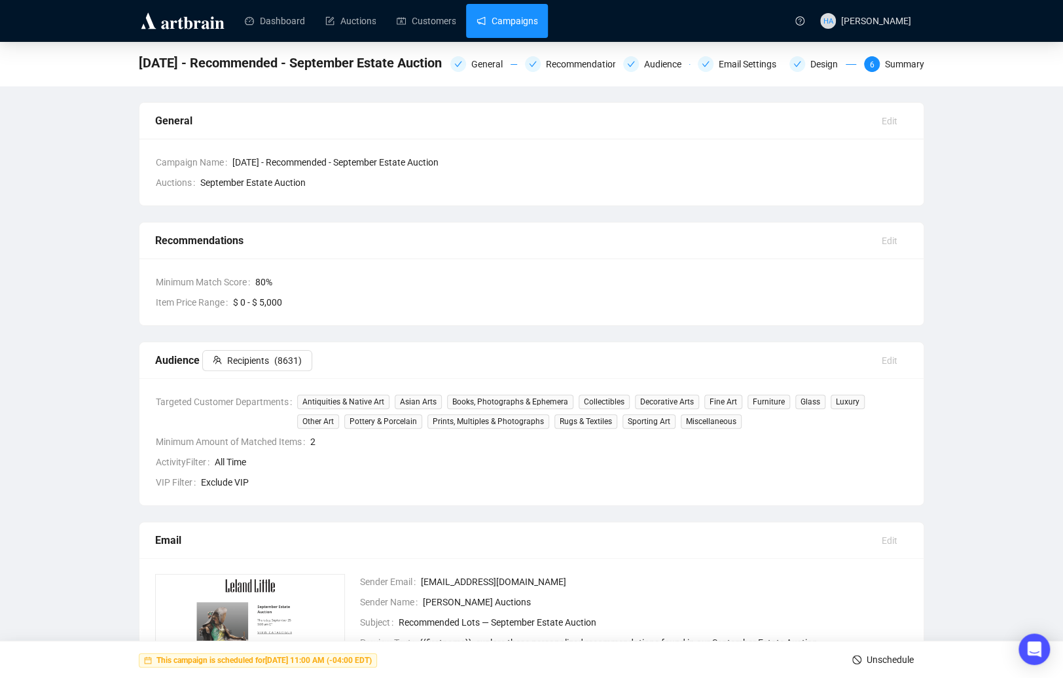
click at [511, 25] on link "Campaigns" at bounding box center [507, 21] width 61 height 34
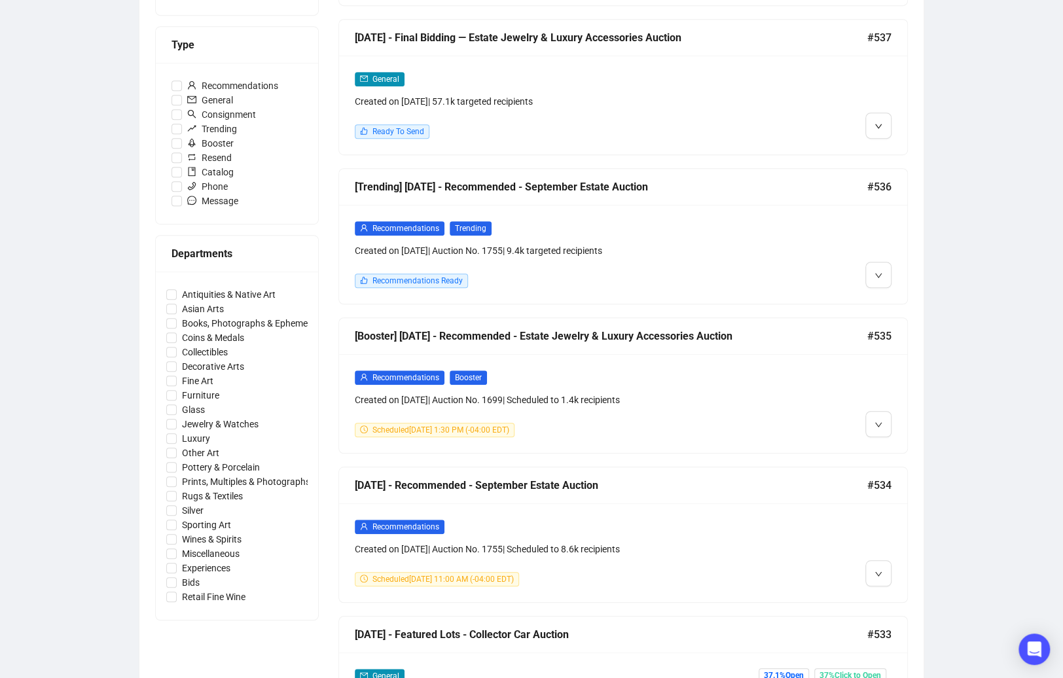
scroll to position [407, 0]
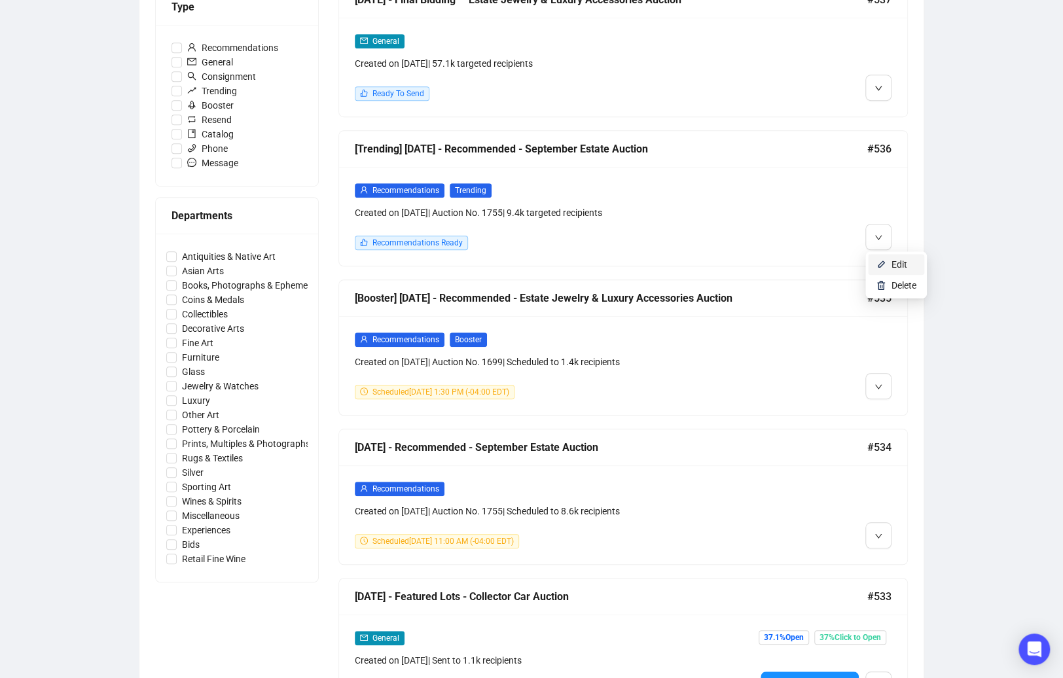
click at [887, 259] on li "Edit" at bounding box center [896, 264] width 56 height 21
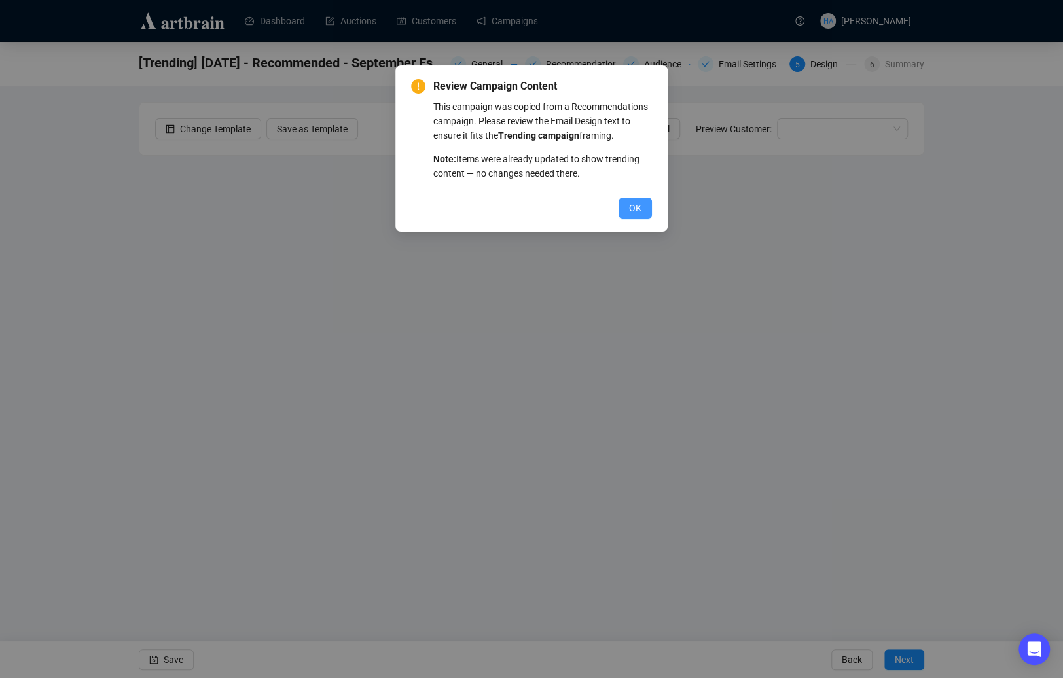
click at [633, 215] on span "OK" at bounding box center [635, 208] width 12 height 14
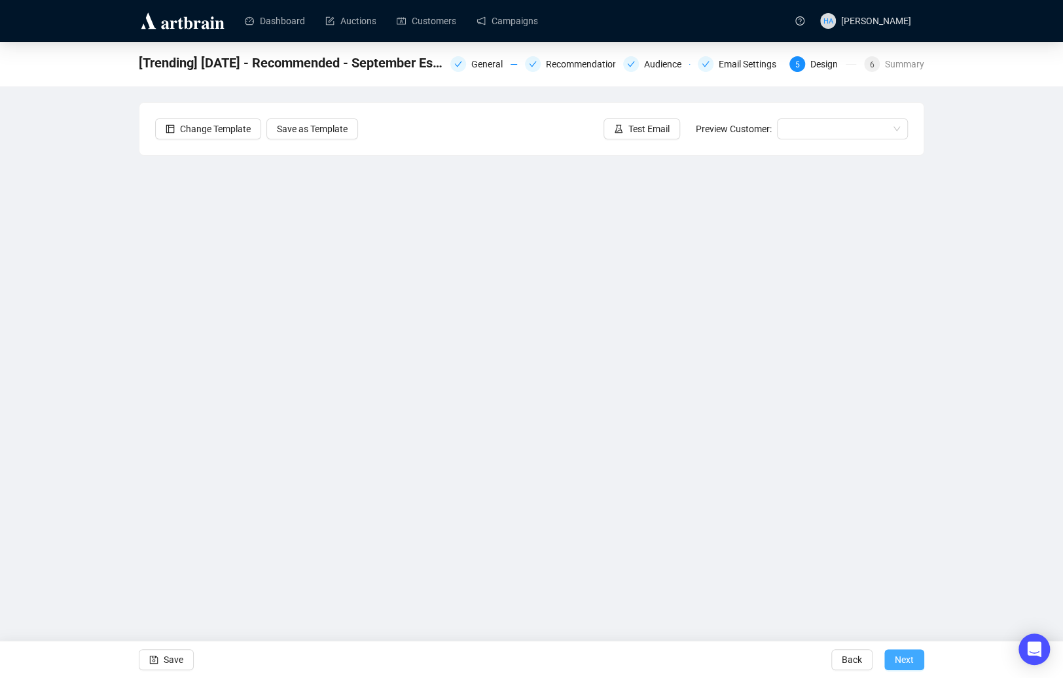
click at [905, 612] on span "Next" at bounding box center [904, 660] width 19 height 37
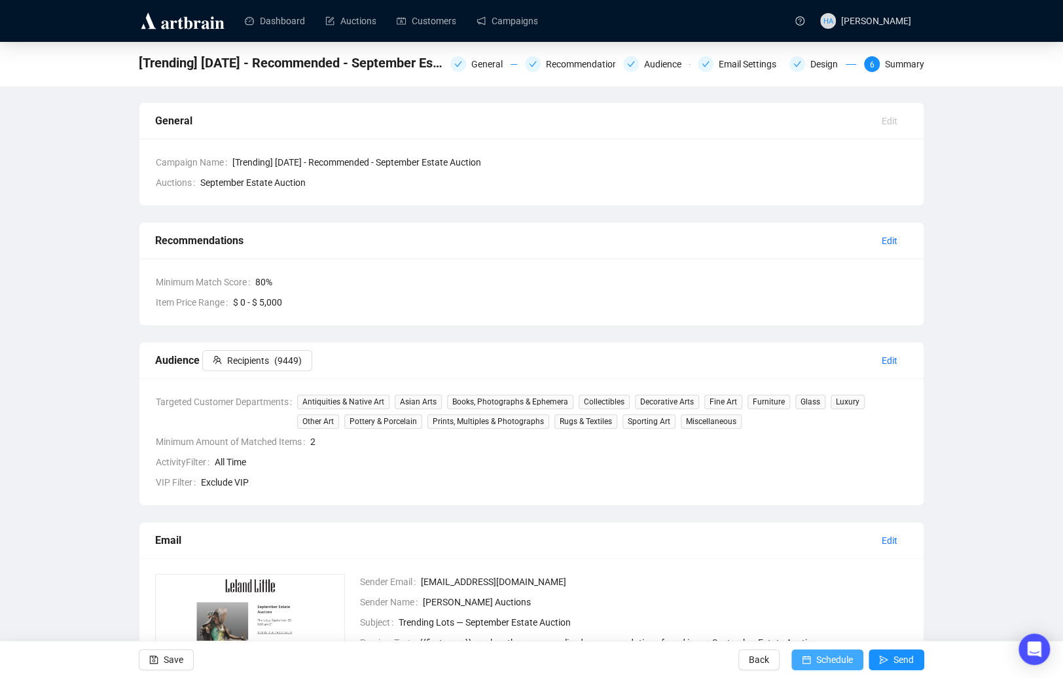
click at [832, 612] on span "Schedule" at bounding box center [834, 660] width 37 height 37
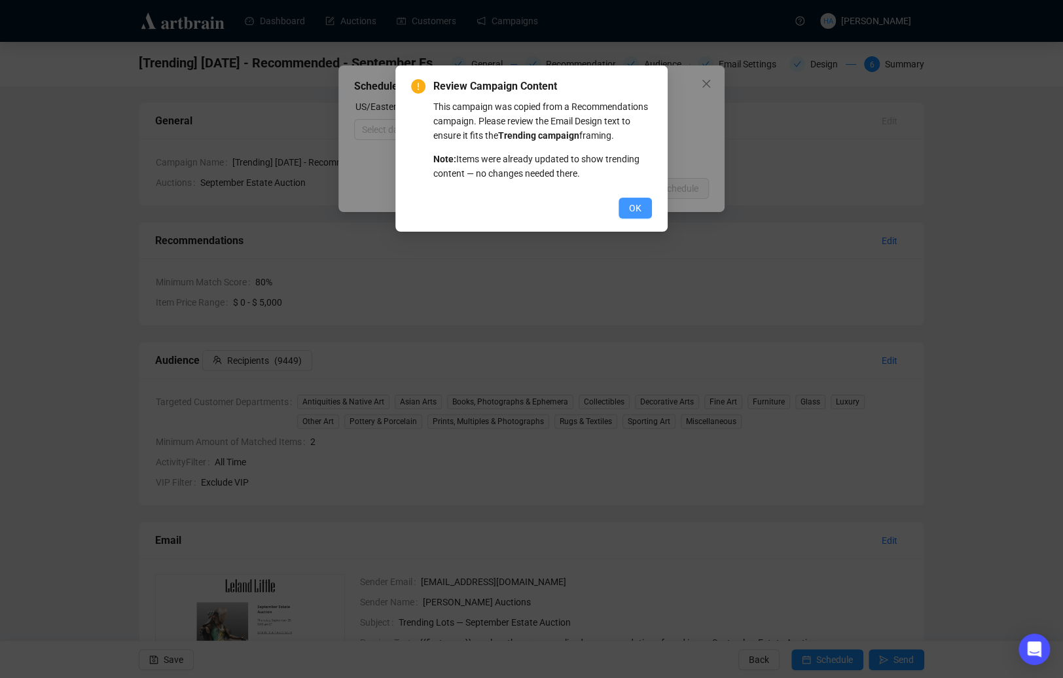
drag, startPoint x: 632, startPoint y: 225, endPoint x: 604, endPoint y: 204, distance: 35.5
click at [632, 215] on span "OK" at bounding box center [635, 208] width 12 height 14
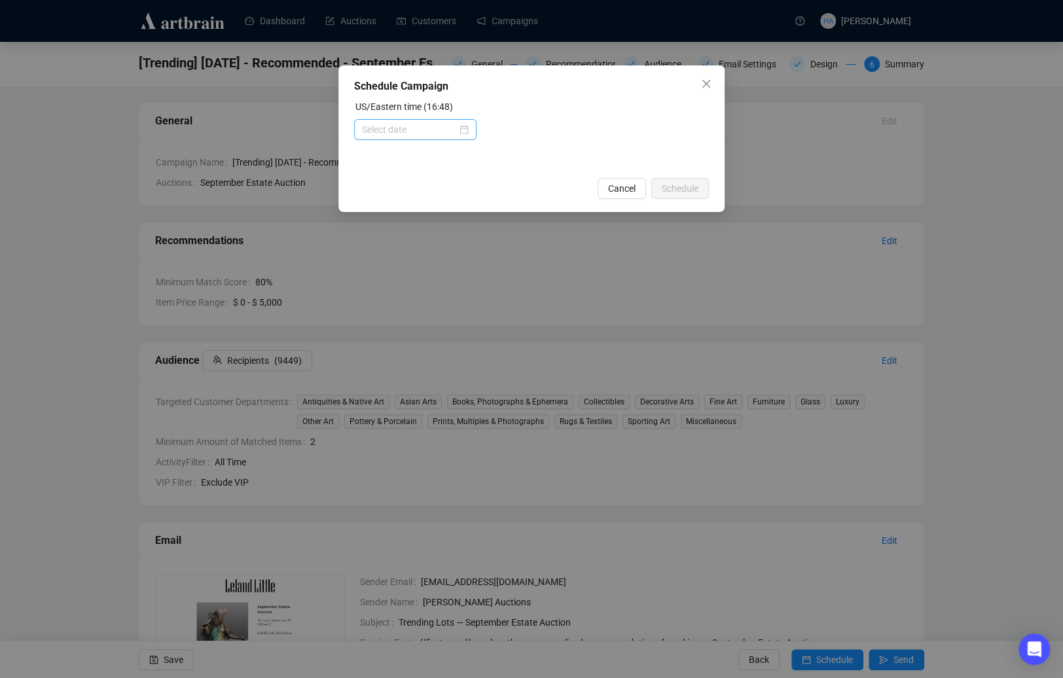
click at [459, 126] on div at bounding box center [415, 129] width 107 height 14
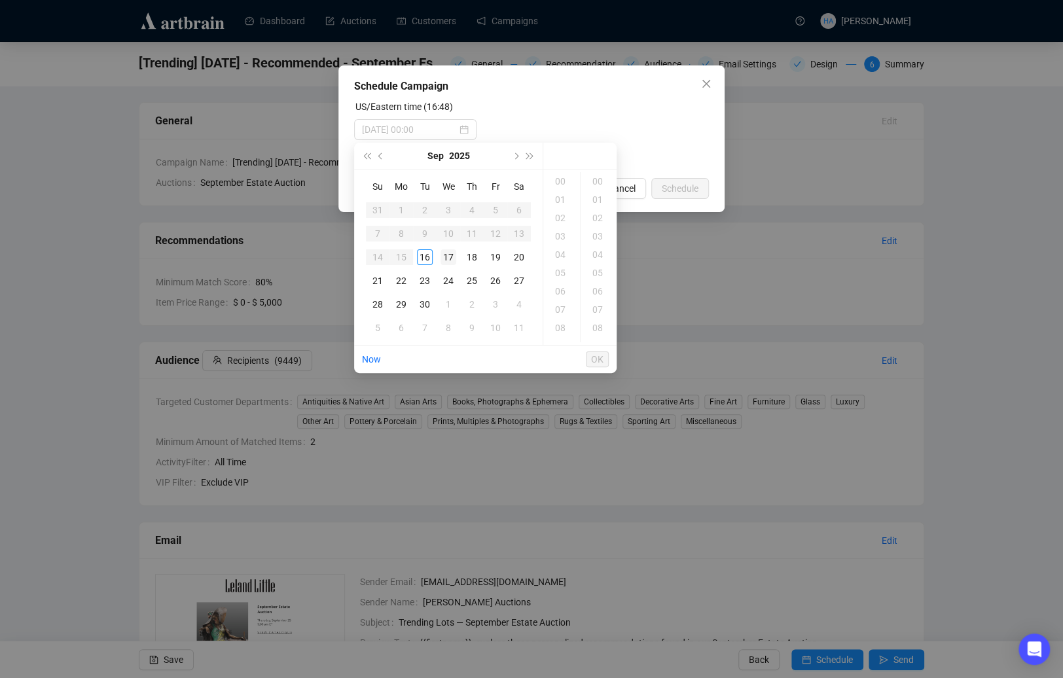
click at [448, 258] on div "17" at bounding box center [449, 257] width 16 height 16
click at [558, 255] on div "11" at bounding box center [561, 255] width 31 height 18
click at [594, 283] on div "30" at bounding box center [598, 289] width 31 height 18
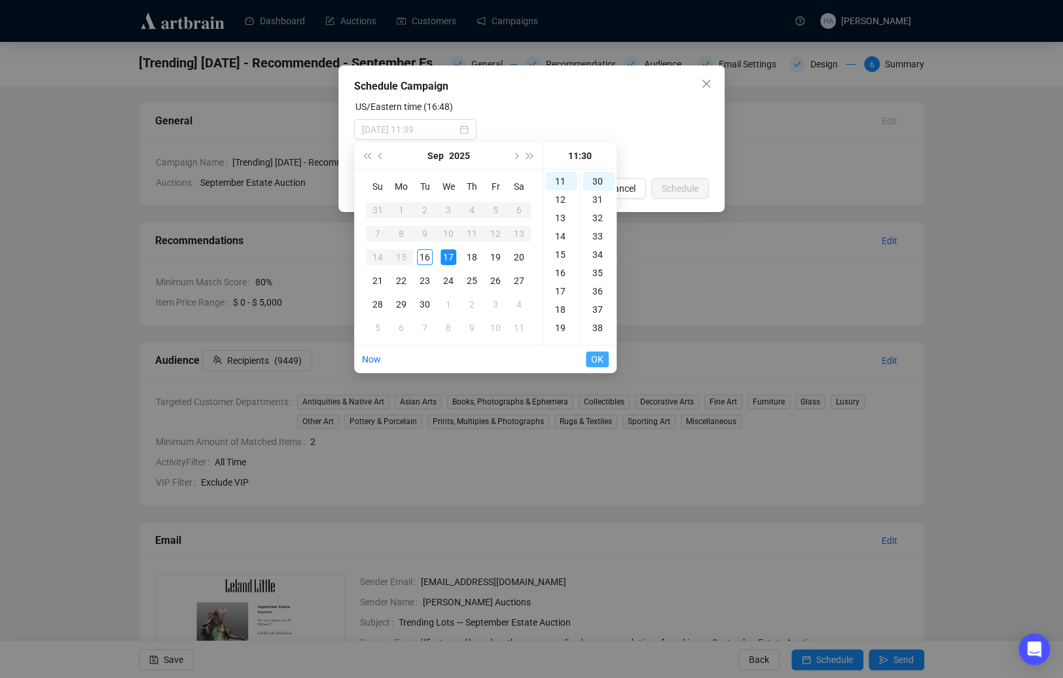
type input "[DATE] 11:30"
click at [599, 354] on span "OK" at bounding box center [597, 359] width 12 height 25
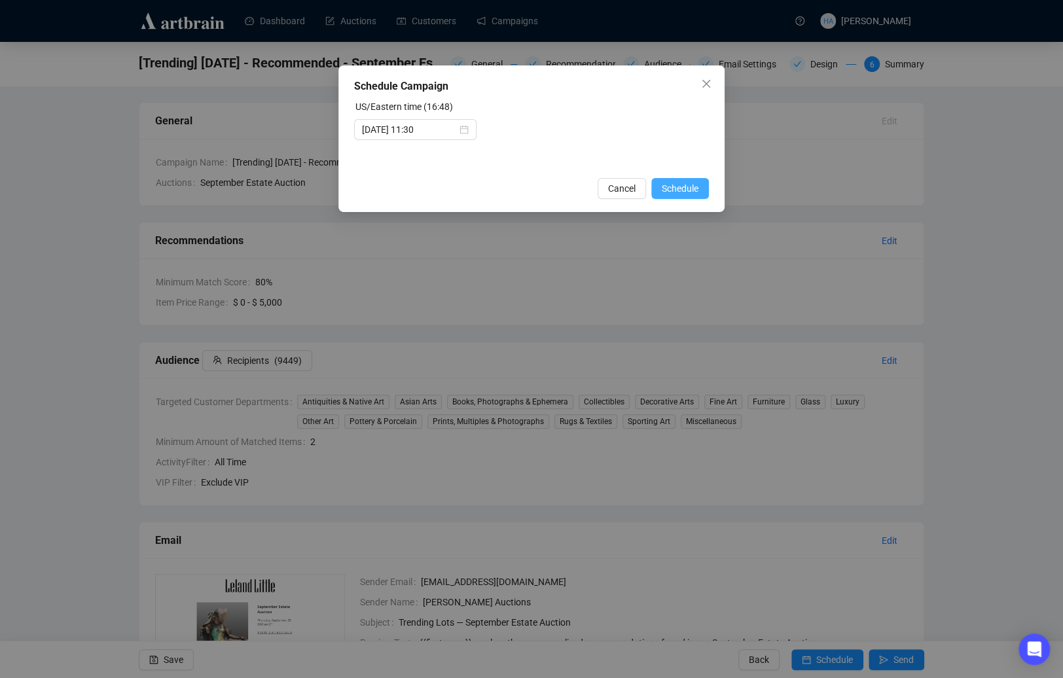
click at [672, 184] on span "Schedule" at bounding box center [680, 188] width 37 height 14
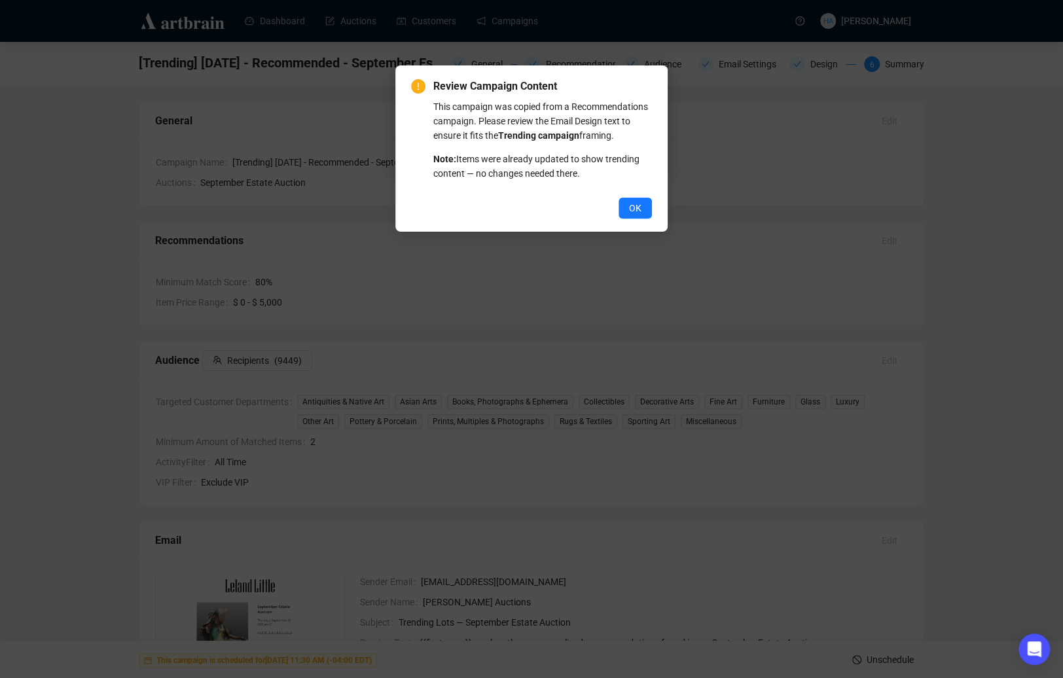
drag, startPoint x: 625, startPoint y: 222, endPoint x: 625, endPoint y: 239, distance: 17.0
click at [625, 219] on button "OK" at bounding box center [635, 208] width 33 height 21
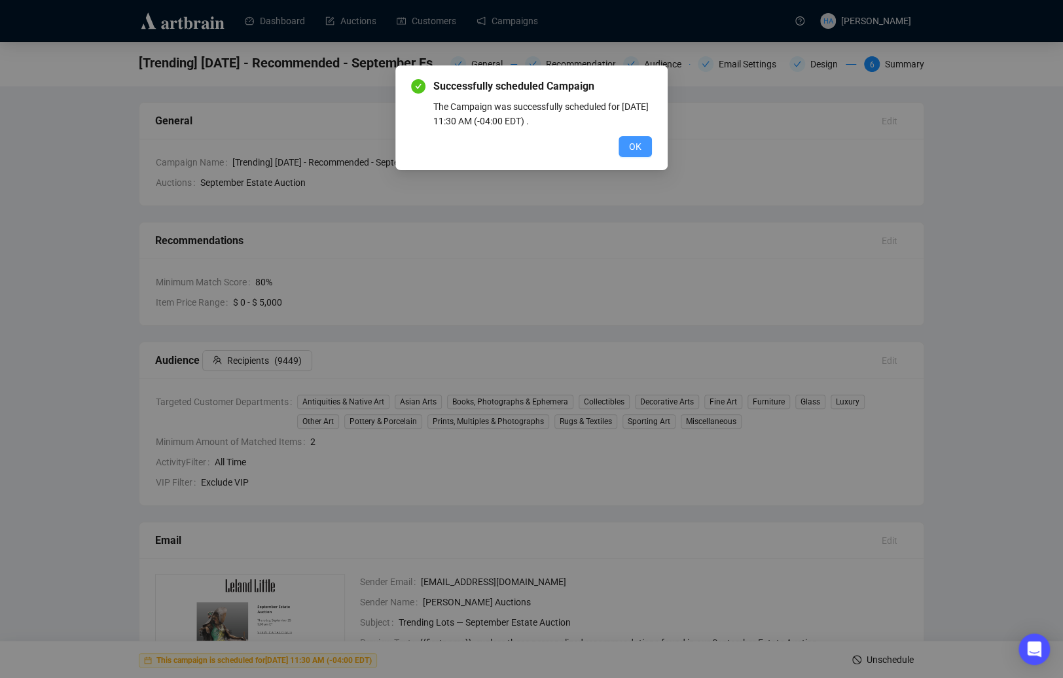
click at [638, 152] on span "OK" at bounding box center [635, 146] width 12 height 14
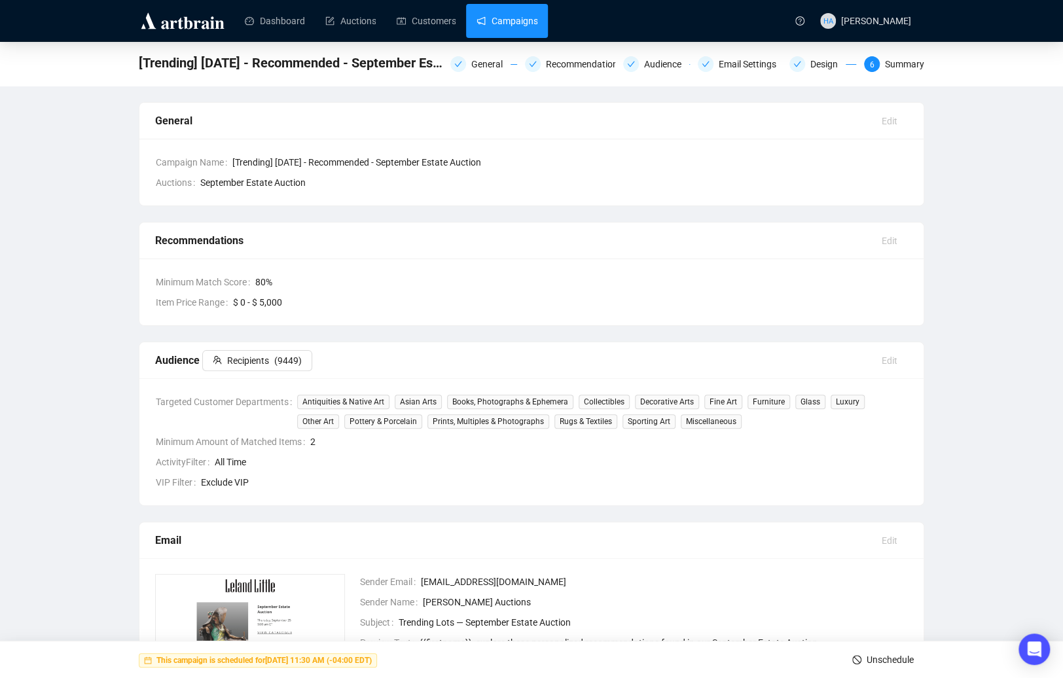
drag, startPoint x: 521, startPoint y: 26, endPoint x: 526, endPoint y: 35, distance: 11.5
click at [521, 26] on link "Campaigns" at bounding box center [507, 21] width 61 height 34
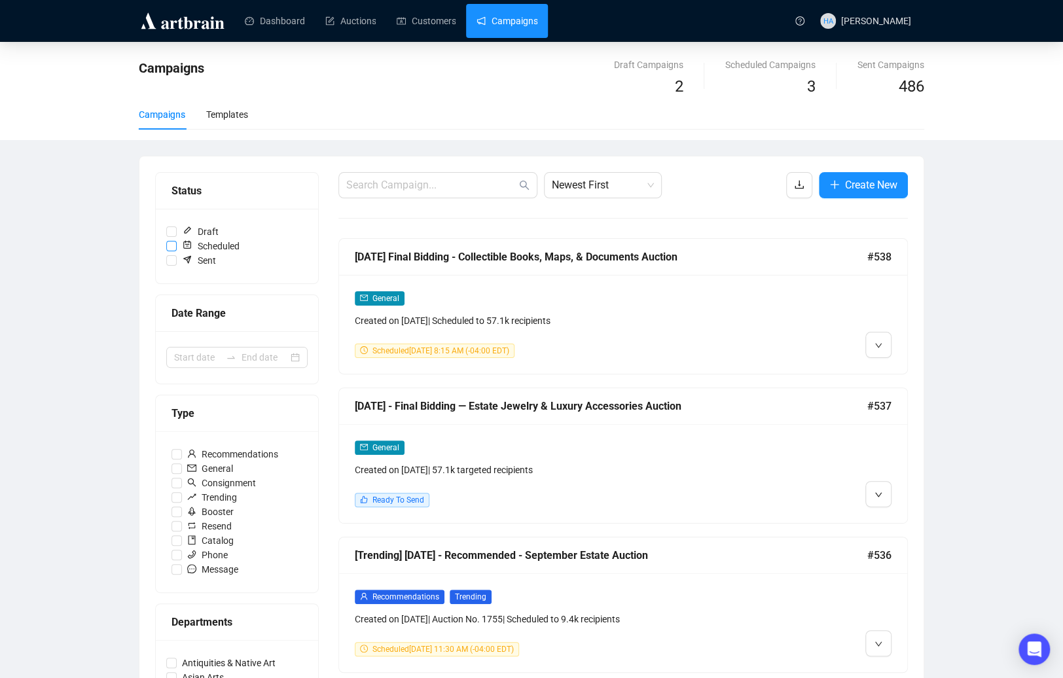
click at [173, 244] on input "Scheduled" at bounding box center [171, 246] width 10 height 10
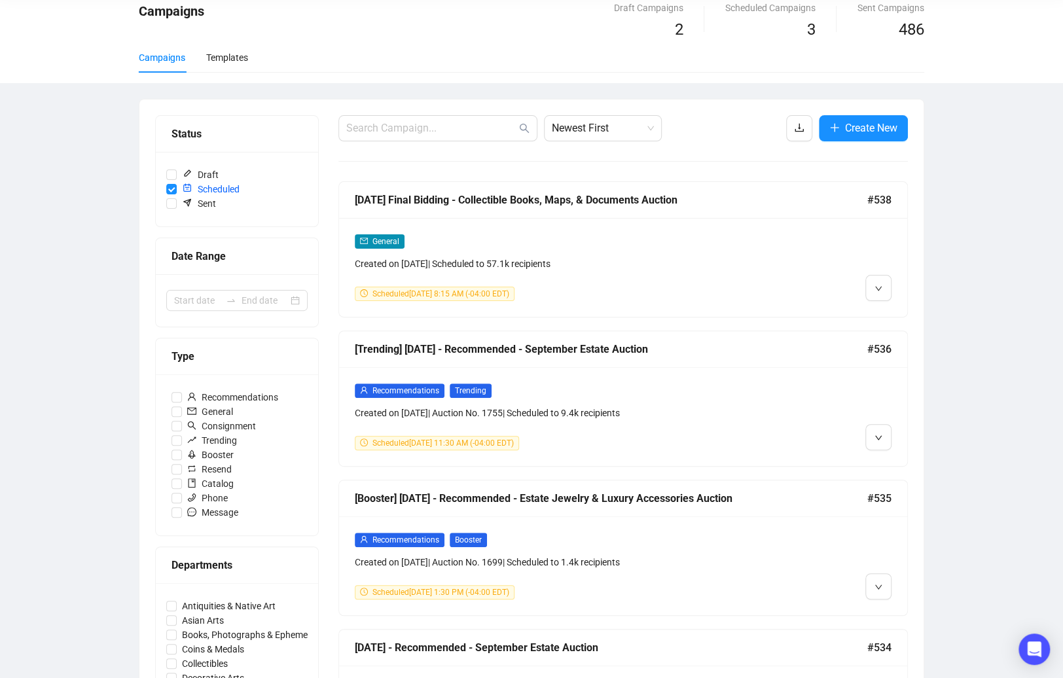
scroll to position [32, 0]
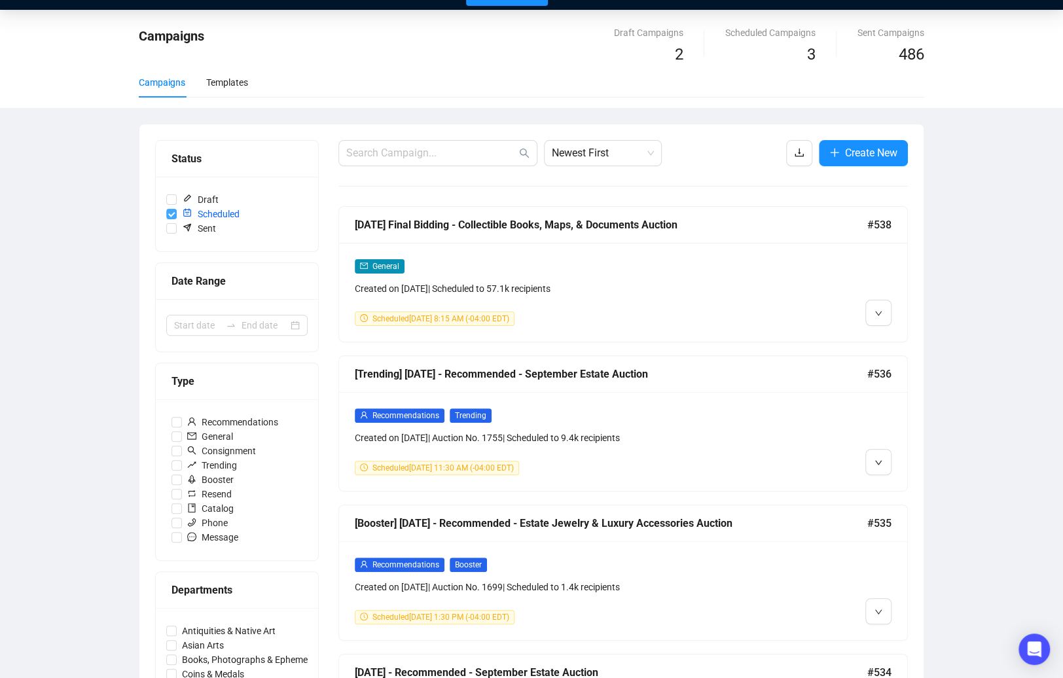
click at [171, 213] on input "Scheduled" at bounding box center [171, 214] width 10 height 10
checkbox input "false"
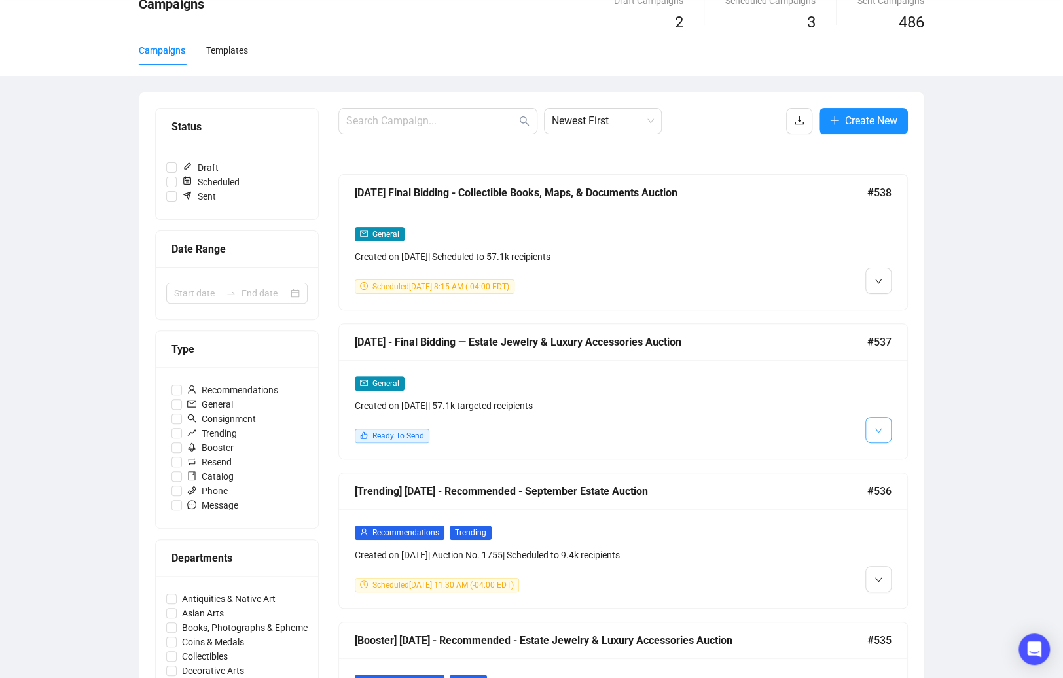
scroll to position [73, 0]
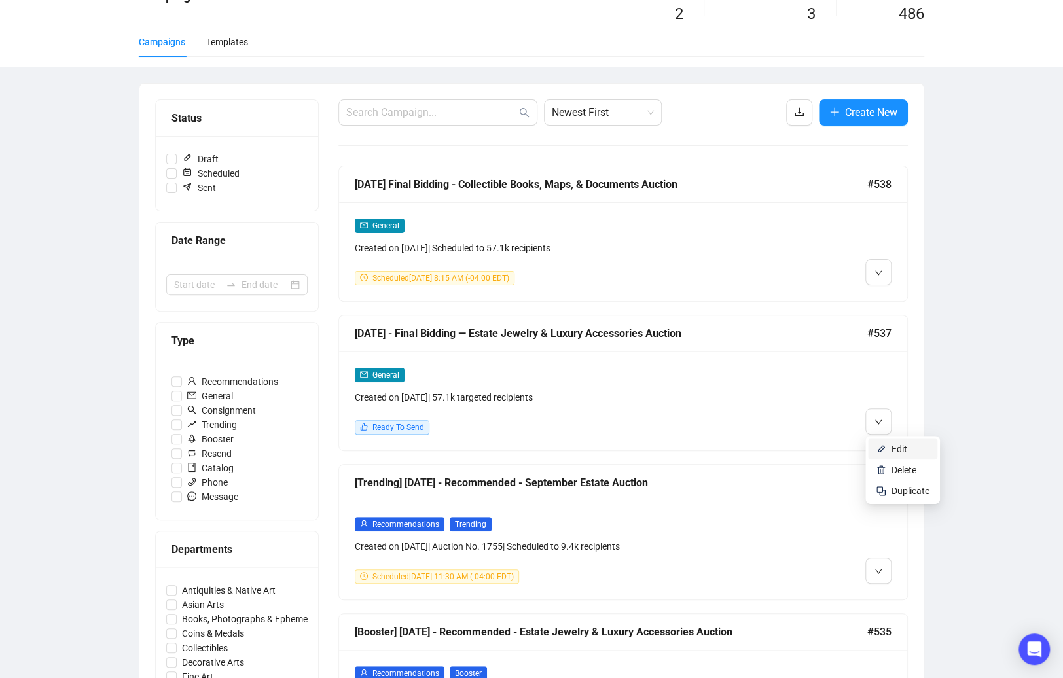
click at [893, 447] on span "Edit" at bounding box center [900, 449] width 16 height 10
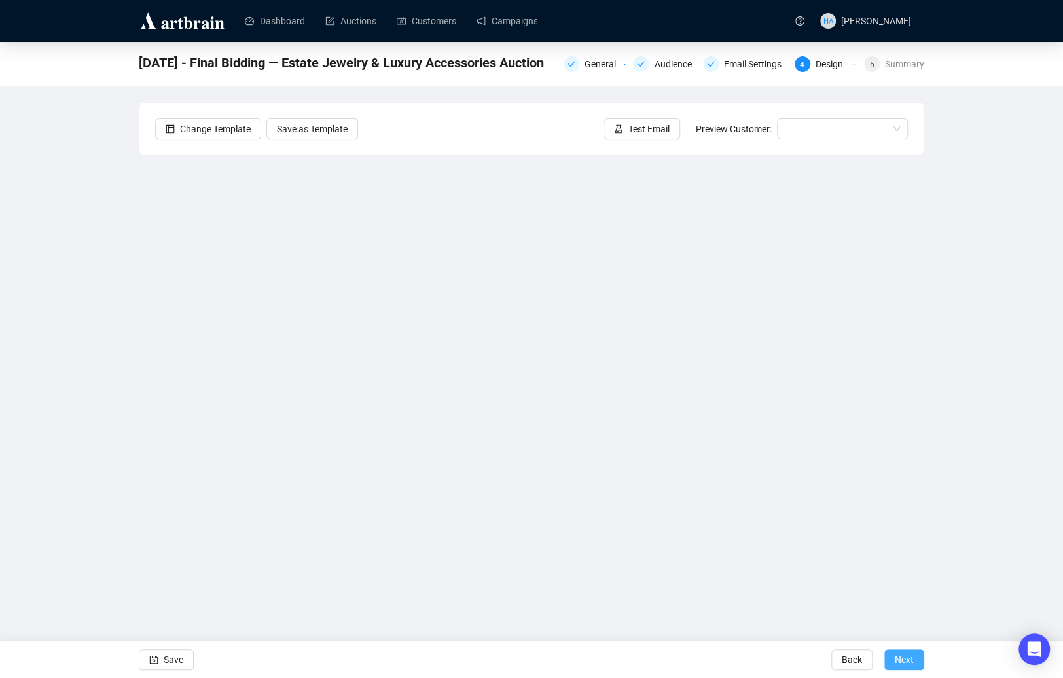
click at [907, 612] on span "Next" at bounding box center [904, 660] width 19 height 37
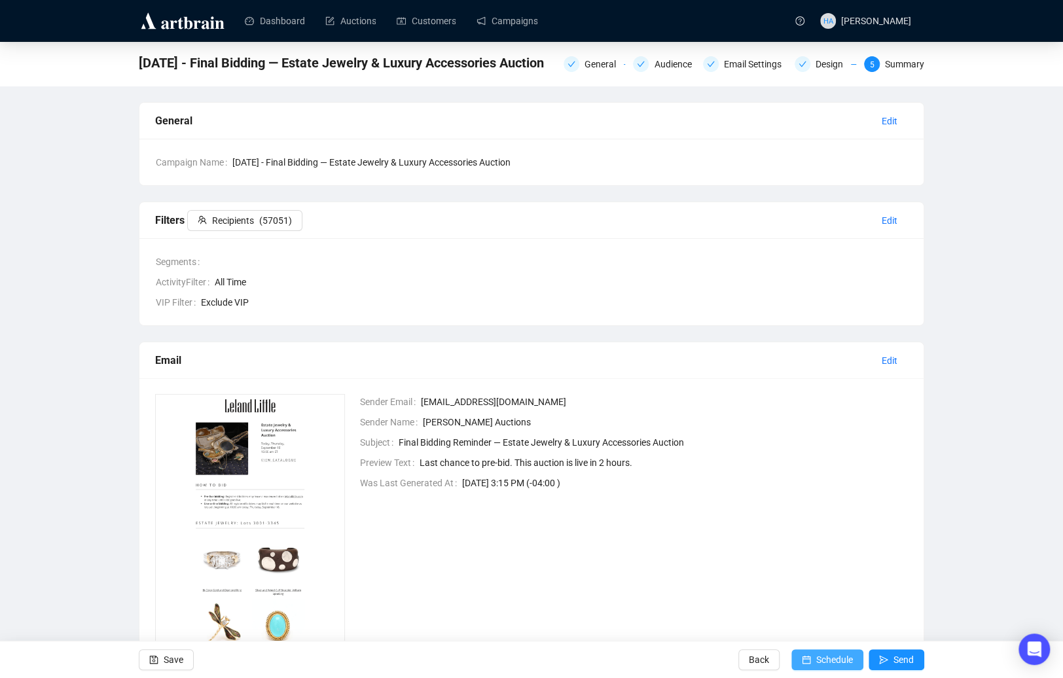
click at [820, 612] on span "Schedule" at bounding box center [834, 660] width 37 height 37
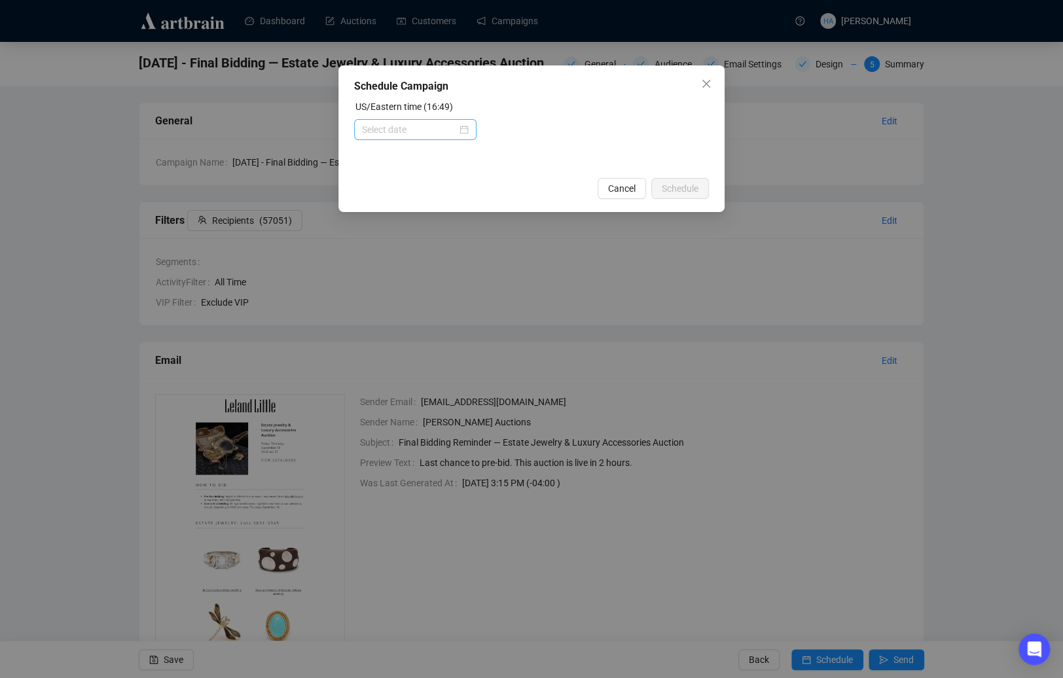
click at [461, 128] on div at bounding box center [415, 129] width 107 height 14
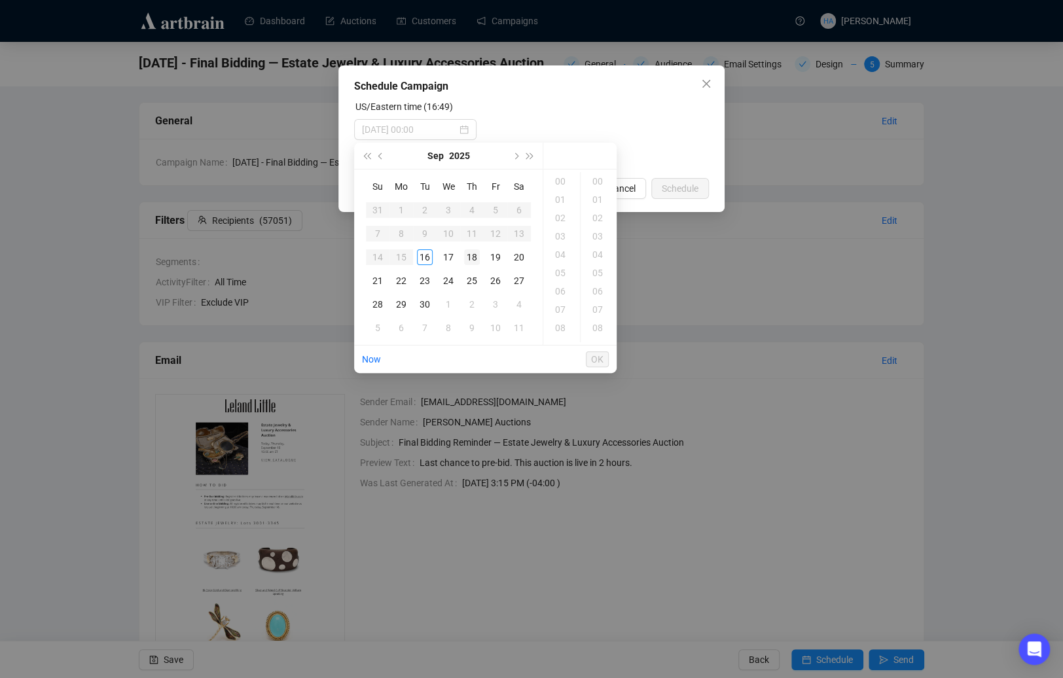
click at [473, 255] on div "18" at bounding box center [472, 257] width 16 height 16
click at [560, 296] on div "08" at bounding box center [561, 295] width 31 height 18
click at [596, 285] on div "15" at bounding box center [598, 285] width 31 height 18
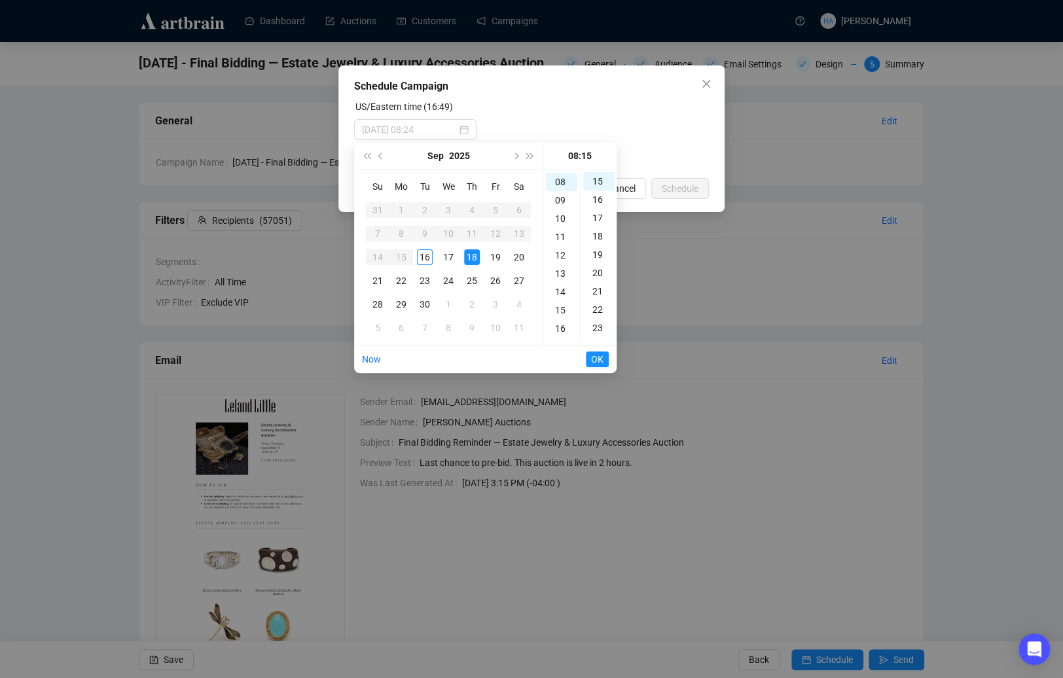
type input "[DATE] 08:15"
click at [596, 359] on span "OK" at bounding box center [597, 359] width 12 height 25
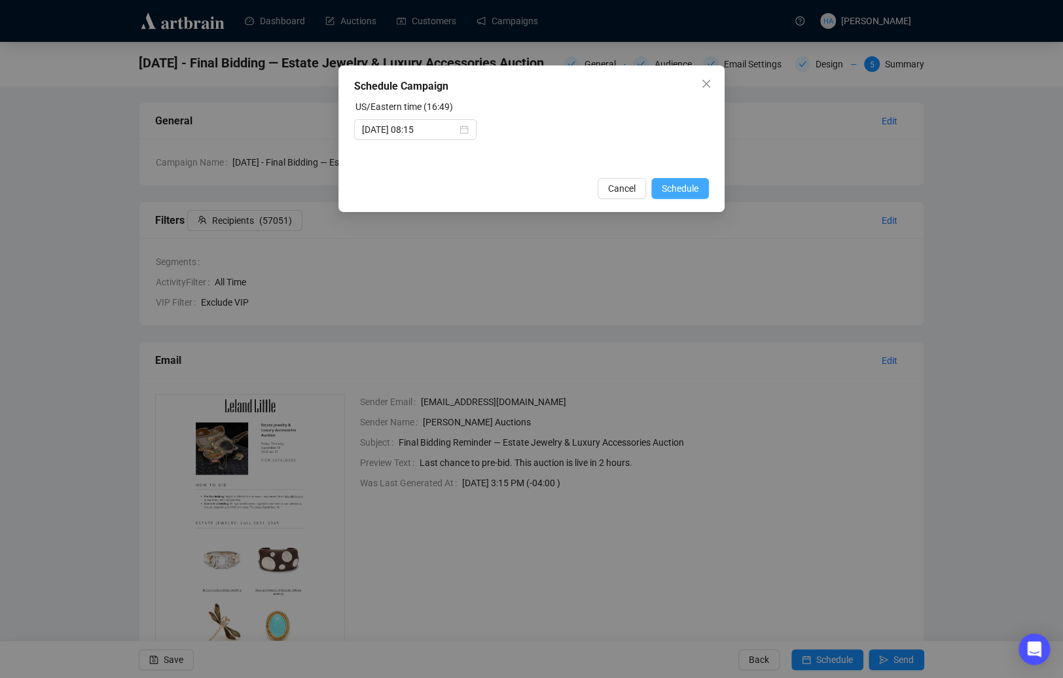
click at [680, 187] on span "Schedule" at bounding box center [680, 188] width 37 height 14
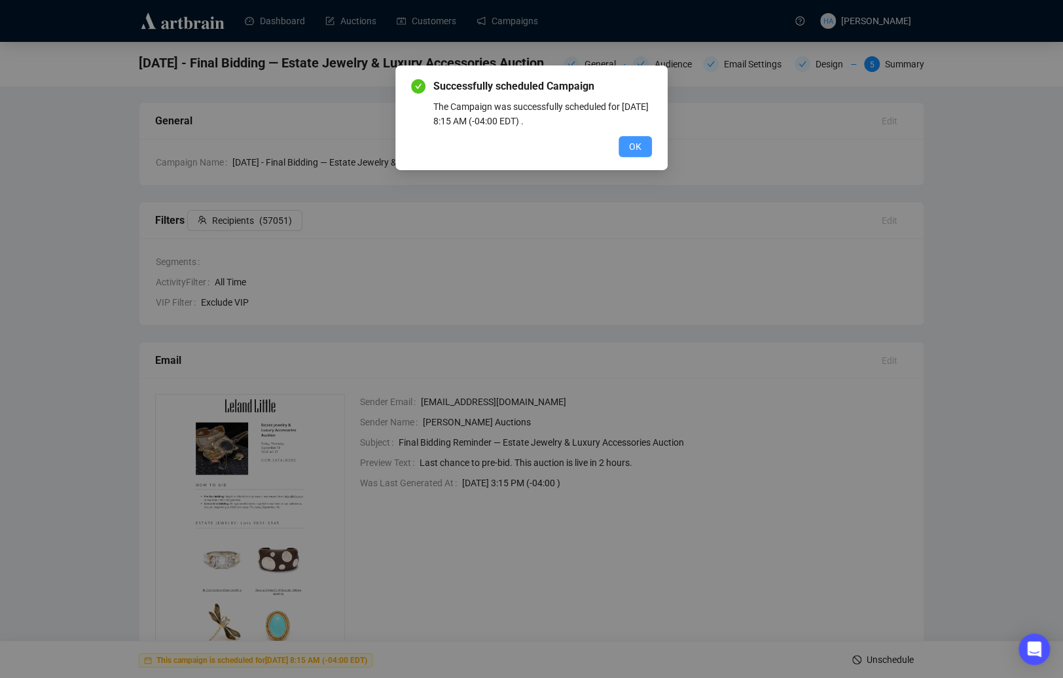
click at [631, 146] on span "OK" at bounding box center [635, 146] width 12 height 14
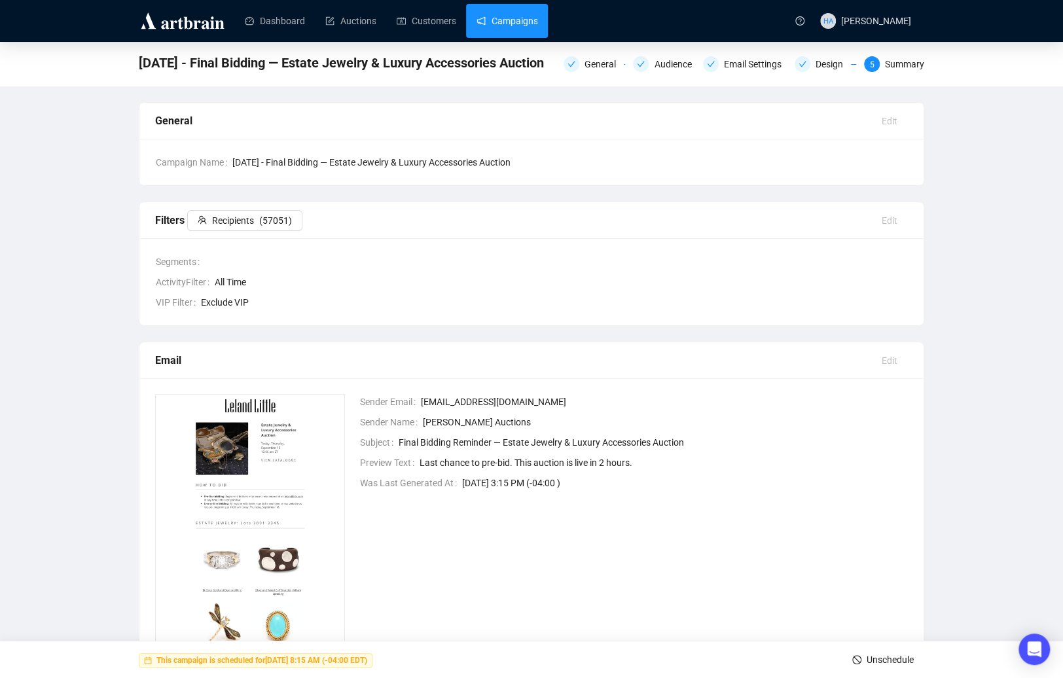
click at [522, 22] on link "Campaigns" at bounding box center [507, 21] width 61 height 34
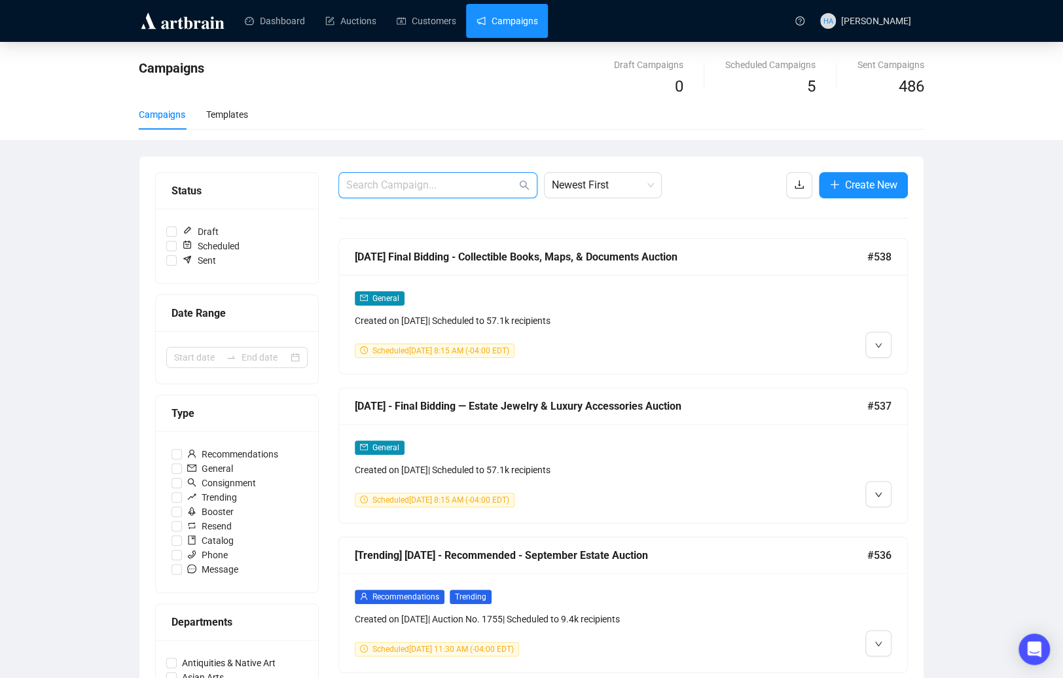
click at [424, 184] on input "text" at bounding box center [431, 185] width 170 height 16
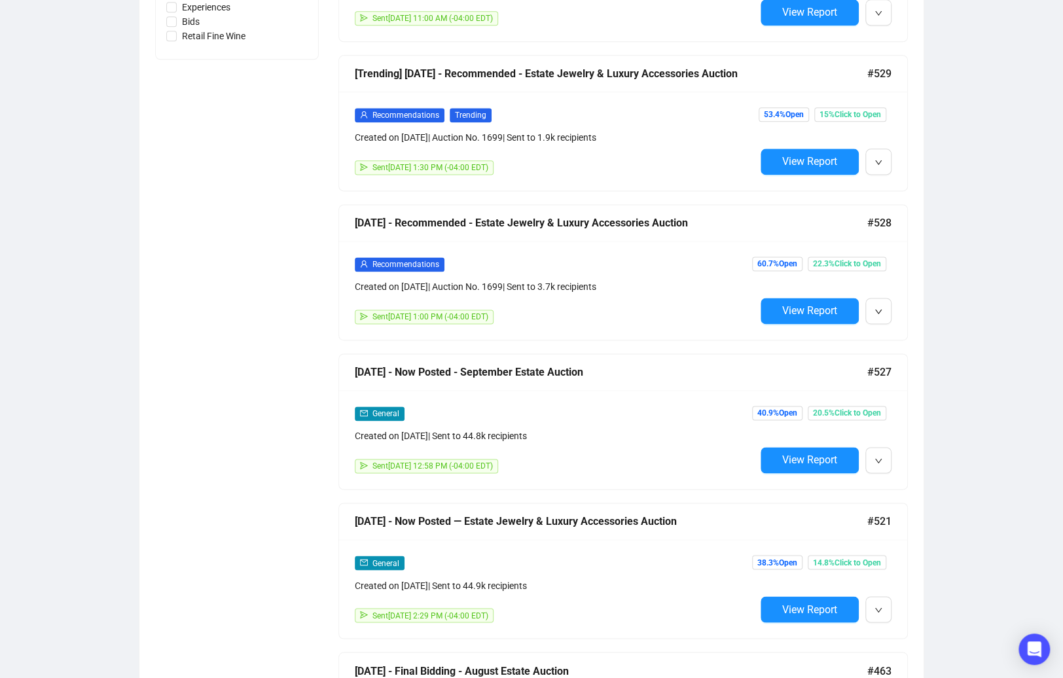
scroll to position [935, 0]
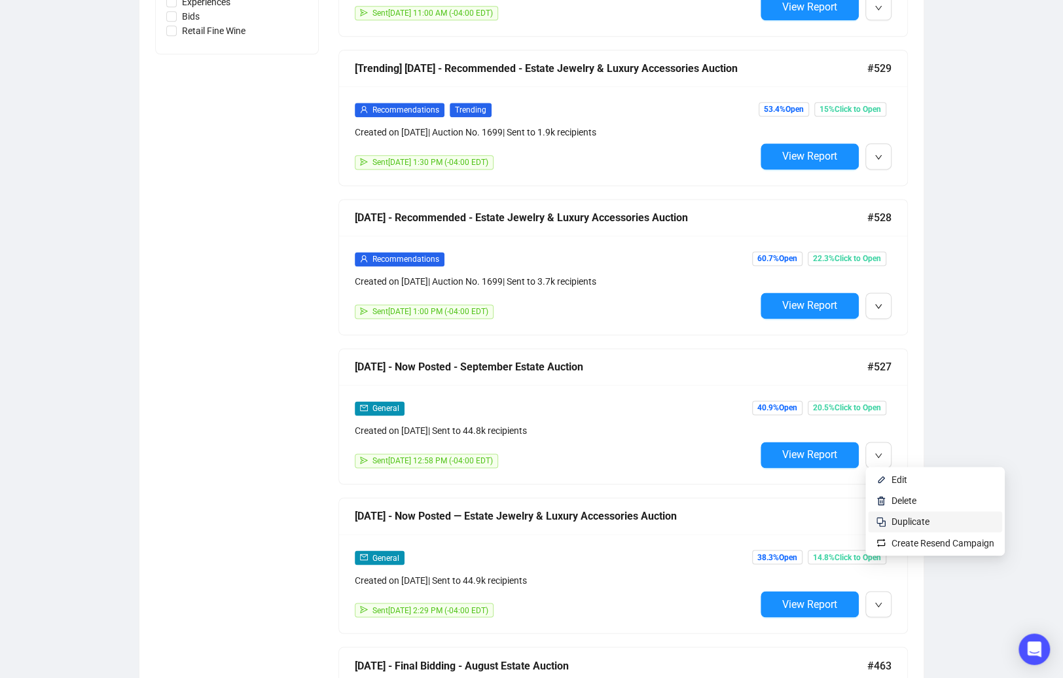
type input "estate"
click at [907, 519] on span "Duplicate" at bounding box center [911, 522] width 38 height 10
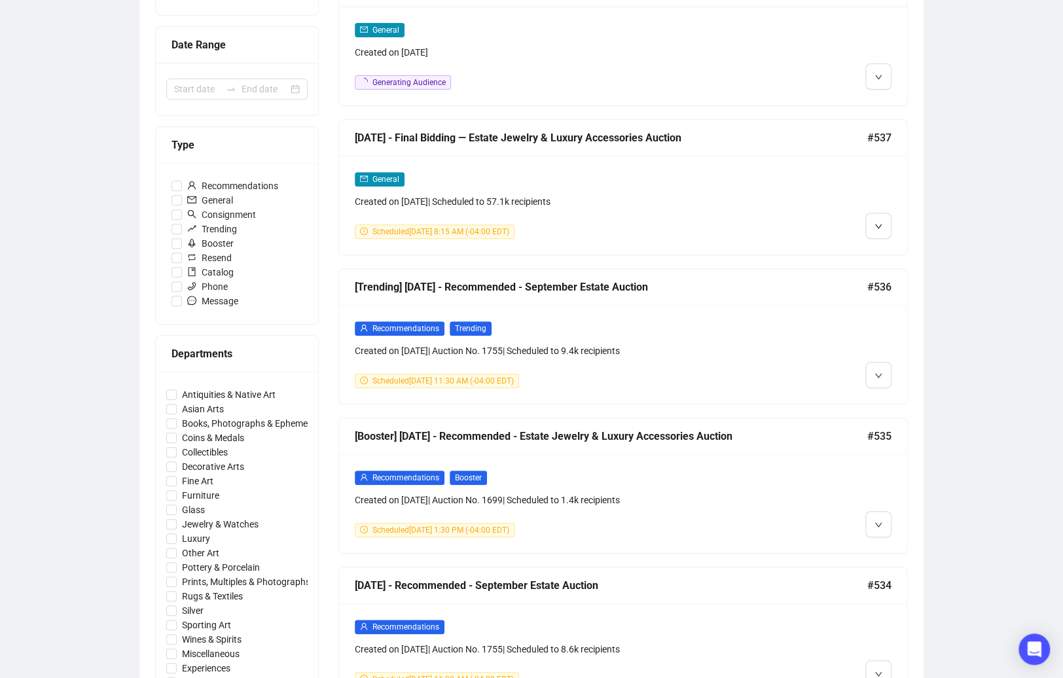
scroll to position [0, 0]
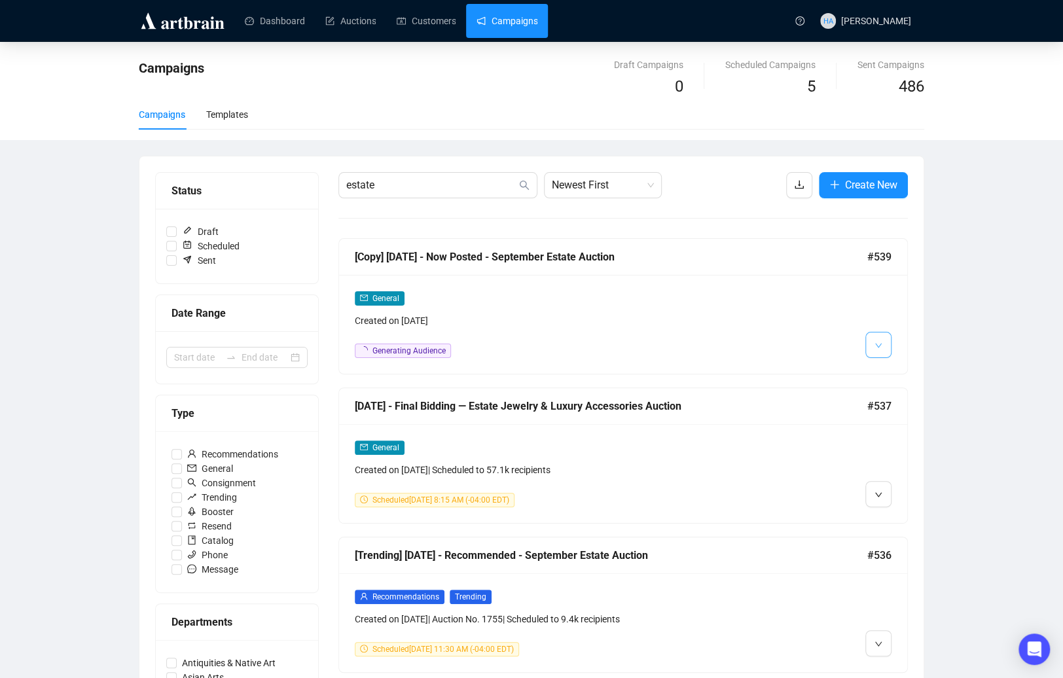
click at [878, 344] on icon "down" at bounding box center [879, 346] width 8 height 8
click at [889, 371] on li "Edit" at bounding box center [902, 373] width 69 height 21
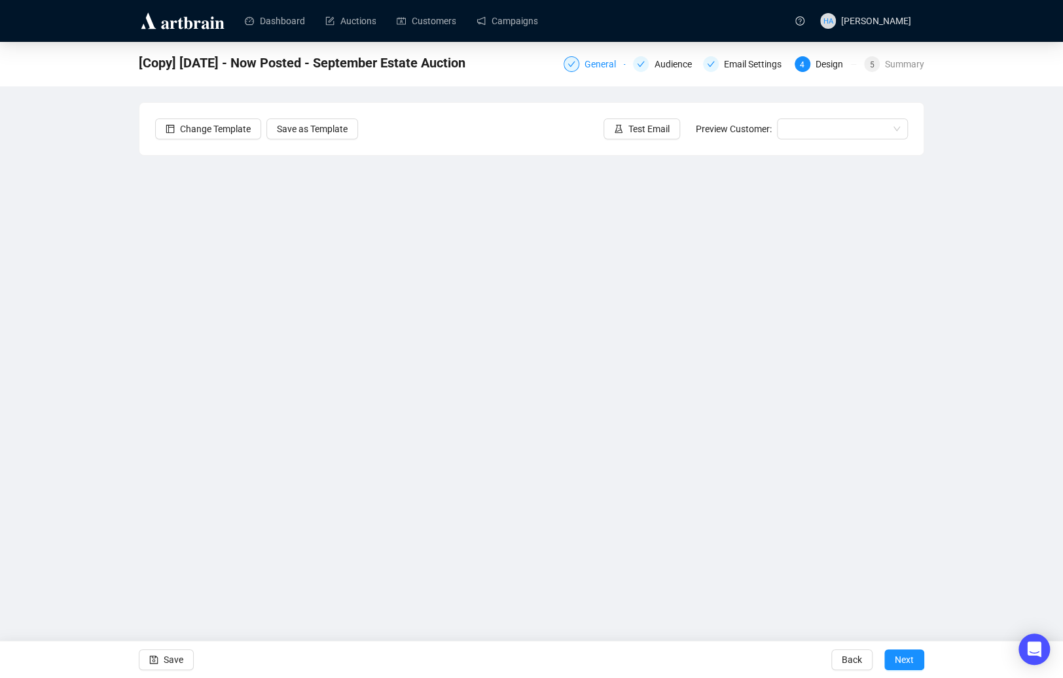
click at [586, 65] on div "General" at bounding box center [604, 64] width 39 height 16
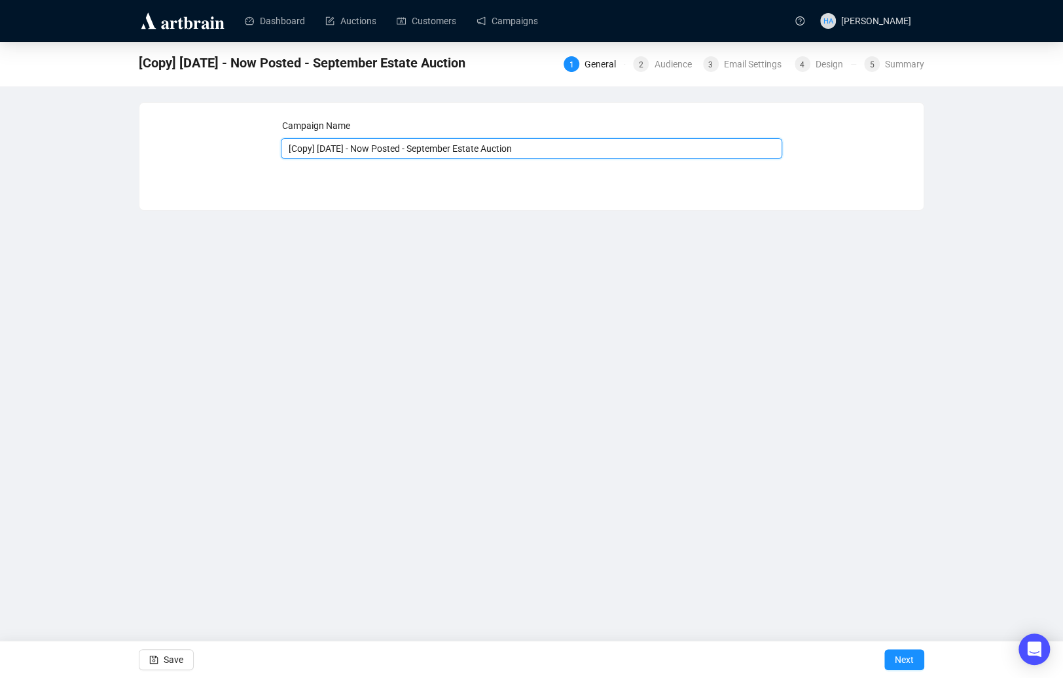
drag, startPoint x: 339, startPoint y: 149, endPoint x: 284, endPoint y: 149, distance: 55.0
click at [284, 149] on input "[Copy] [DATE] - Now Posted - September Estate Auction" at bounding box center [532, 148] width 502 height 21
drag, startPoint x: 393, startPoint y: 152, endPoint x: 528, endPoint y: 153, distance: 134.9
click at [528, 153] on input "[DATE] - Now Posted - September Estate Auction" at bounding box center [532, 148] width 502 height 21
type input "[DATE] - Now Posted - From the Estate of the late [PERSON_NAME], [GEOGRAPHIC_DA…"
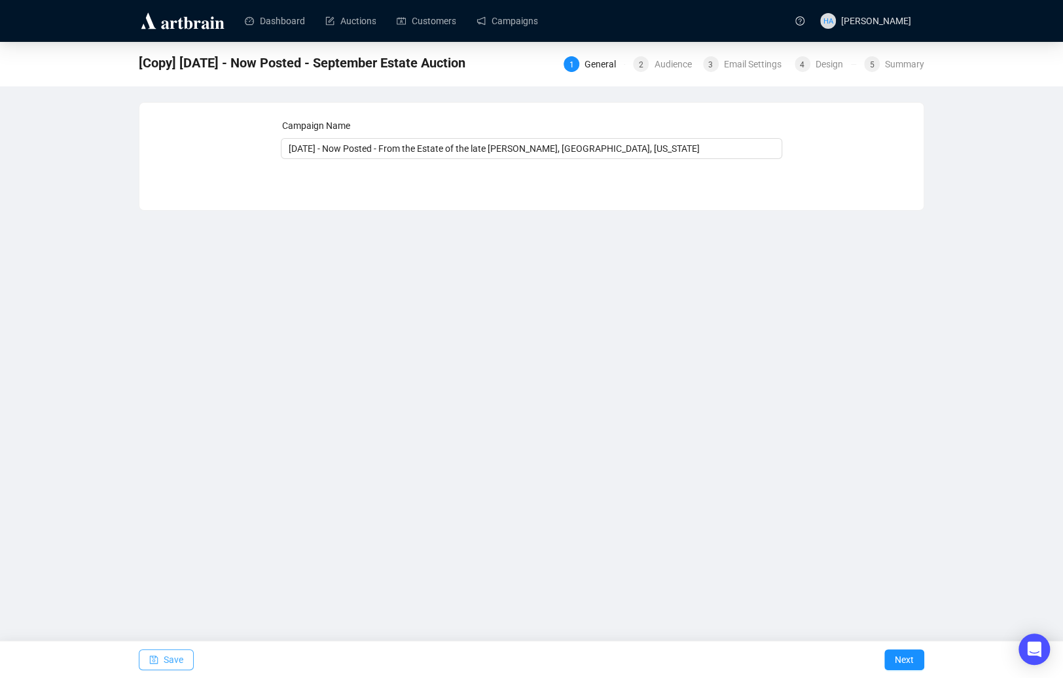
click at [170, 612] on span "Save" at bounding box center [174, 660] width 20 height 37
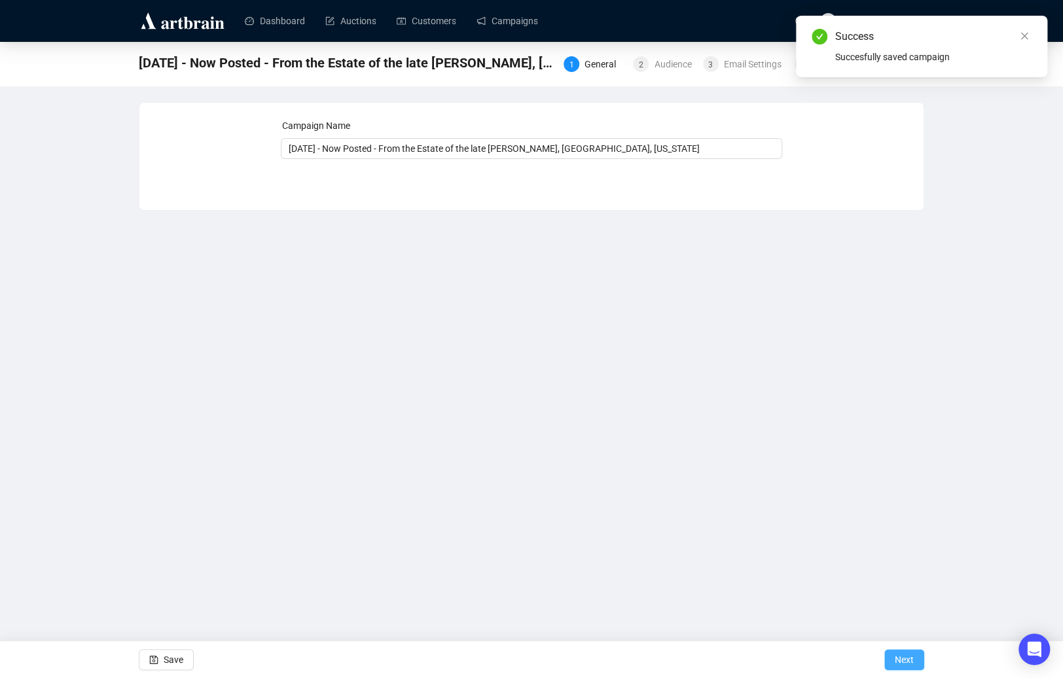
click at [901, 612] on span "Next" at bounding box center [904, 660] width 19 height 37
